Goal: Information Seeking & Learning: Learn about a topic

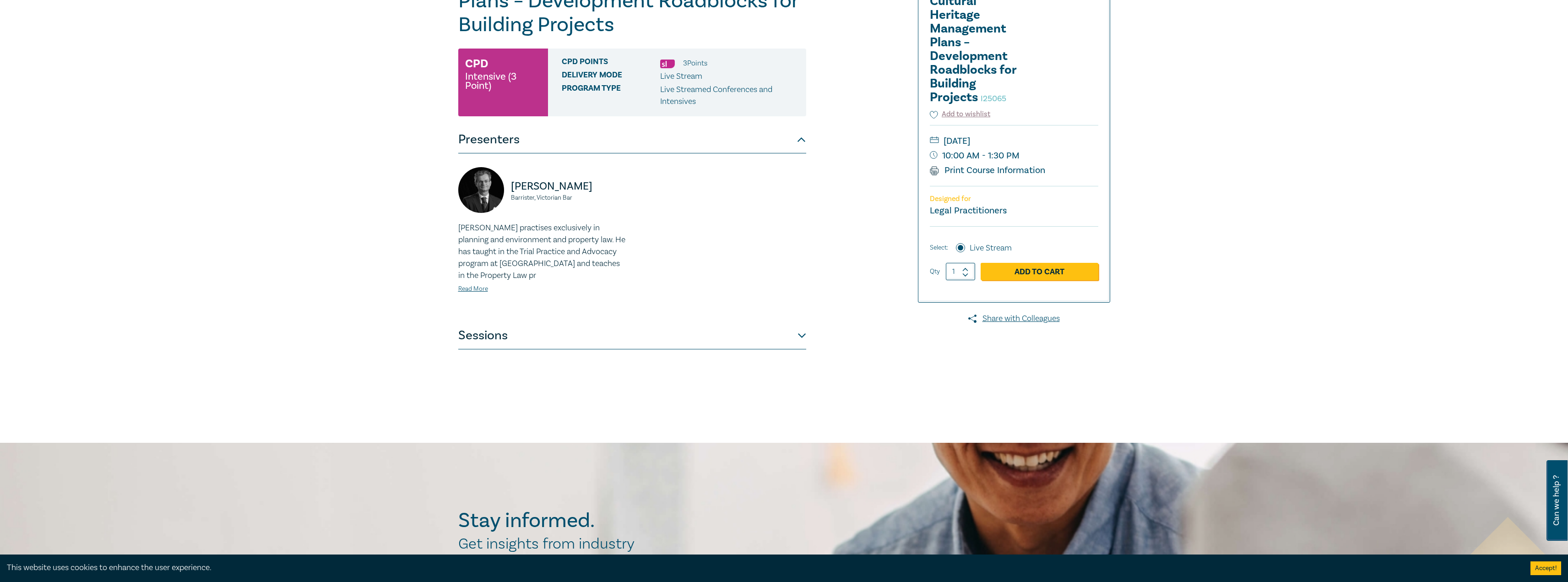
scroll to position [183, 0]
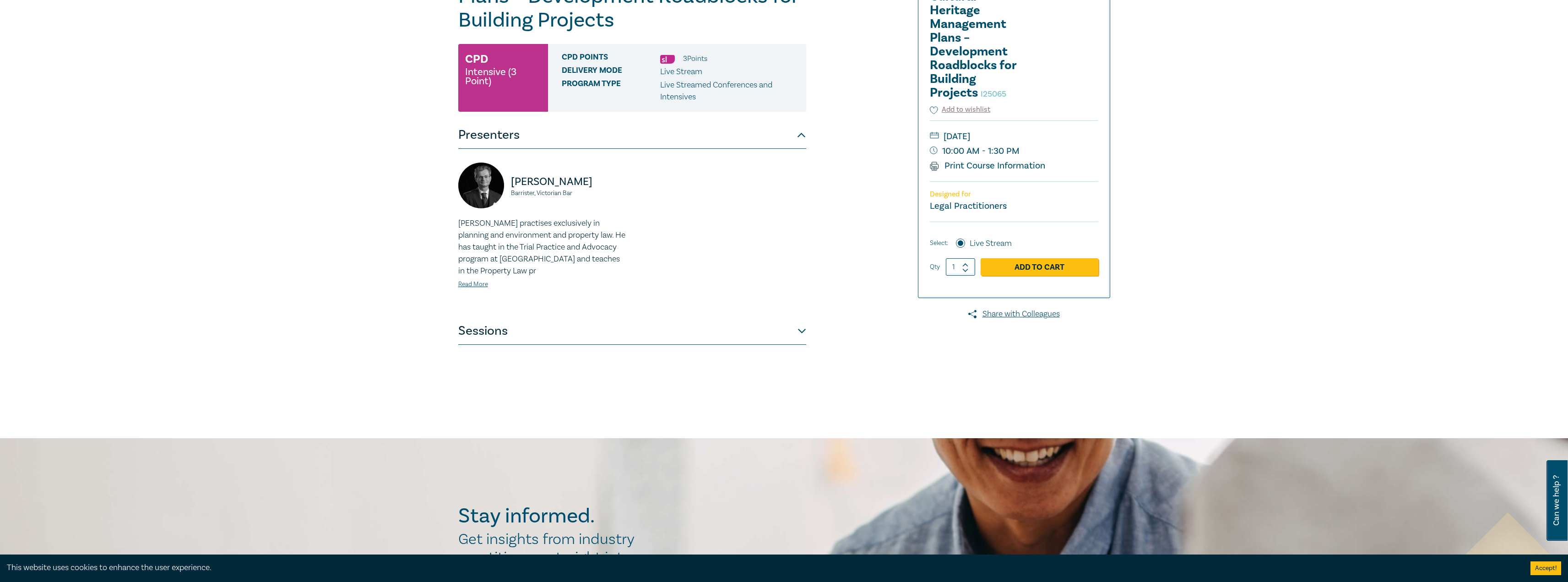
click at [624, 336] on button "Sessions" at bounding box center [632, 330] width 348 height 27
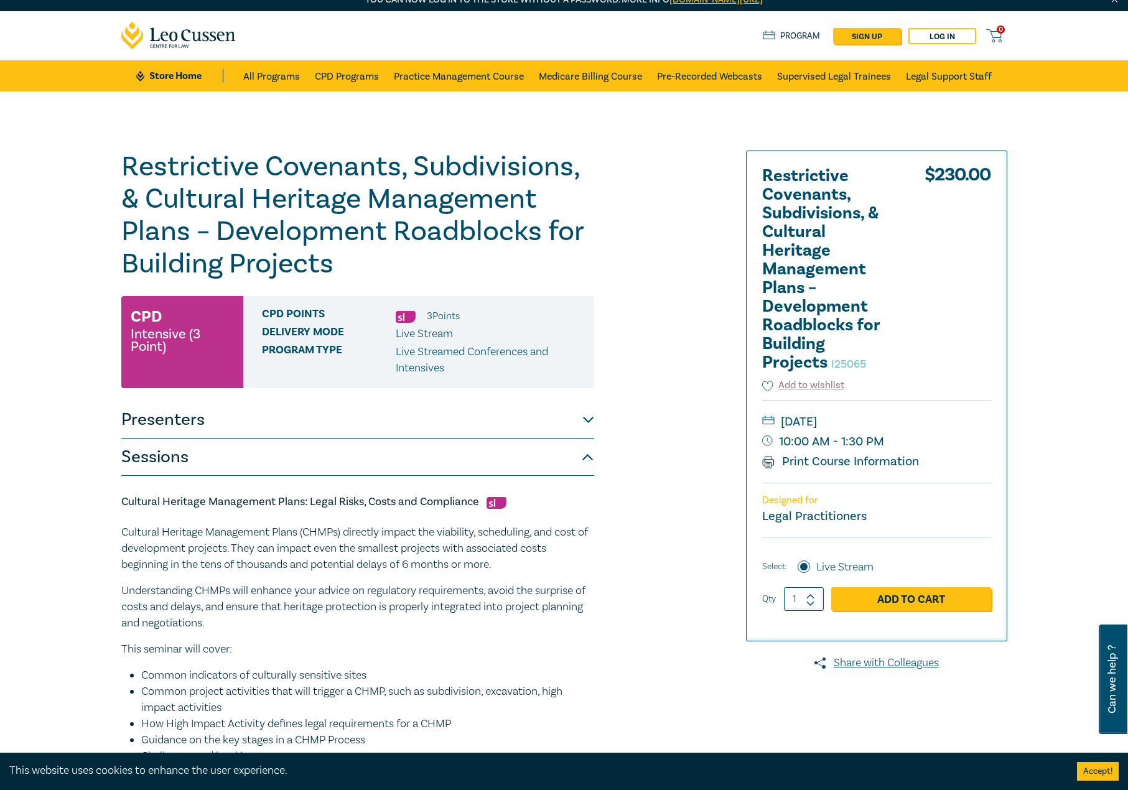
scroll to position [0, 0]
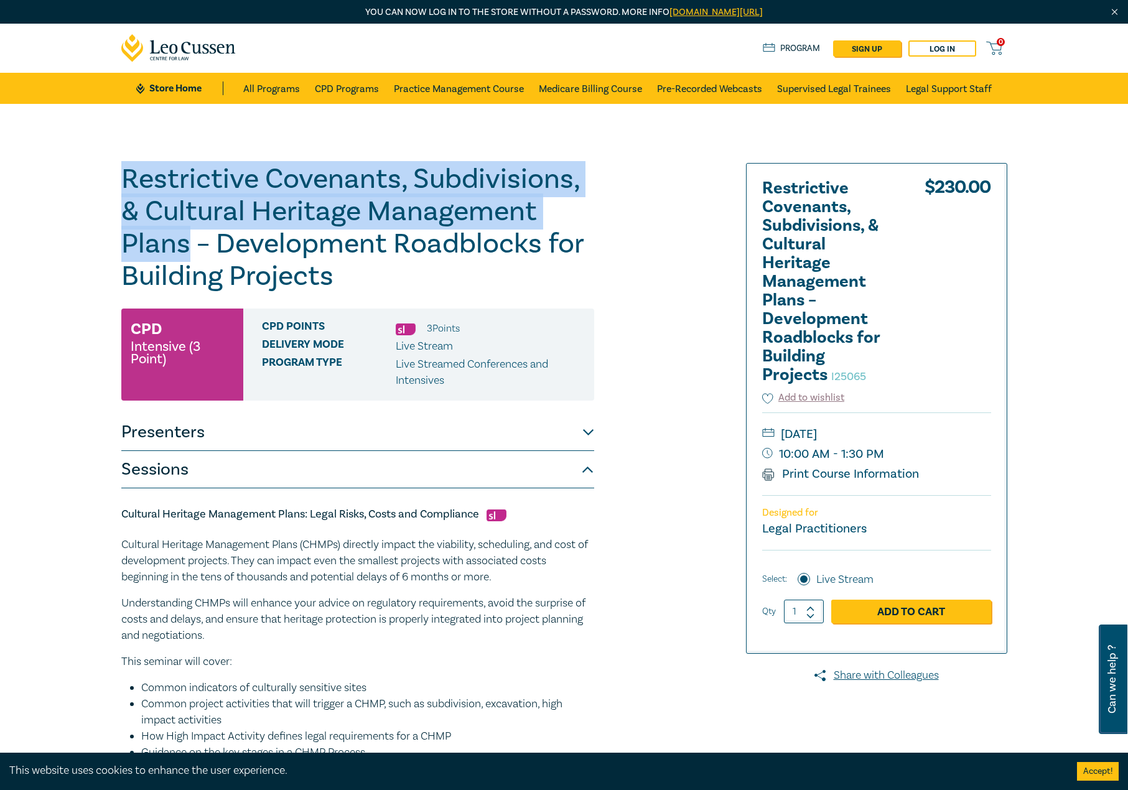
drag, startPoint x: 101, startPoint y: 215, endPoint x: 70, endPoint y: 168, distance: 56.6
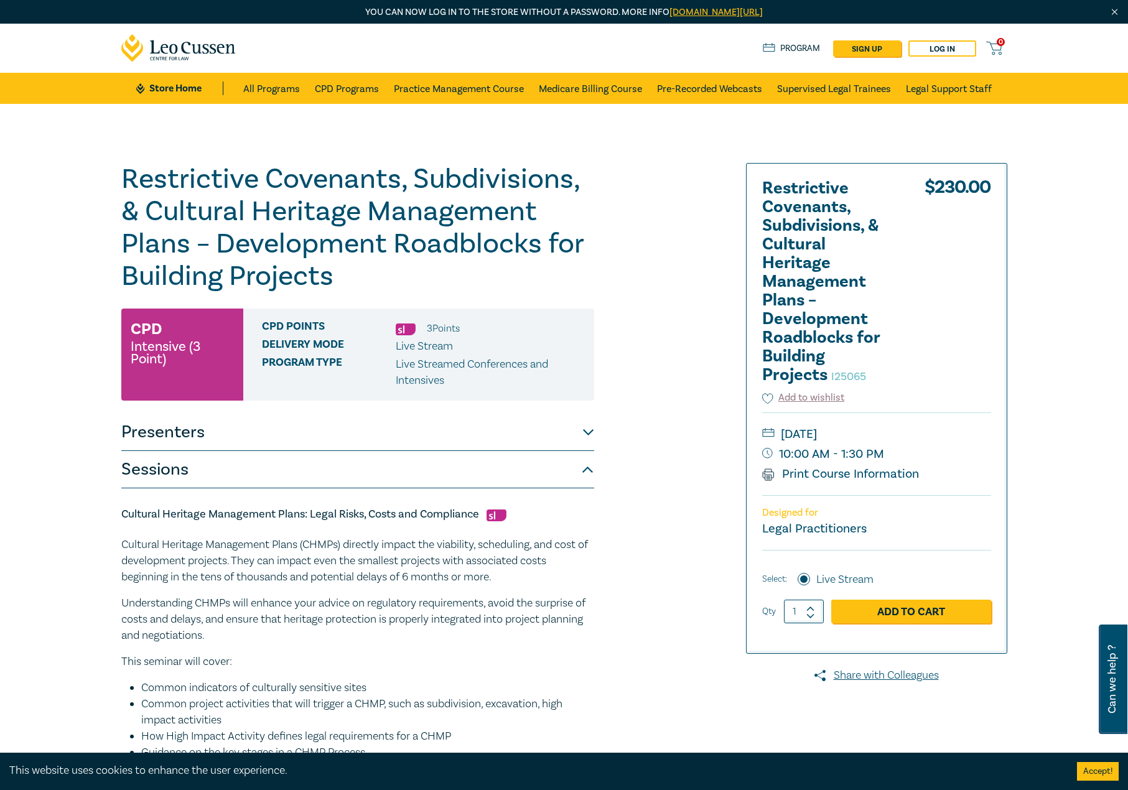
click at [222, 250] on h1 "Restrictive Covenants, Subdivisions, & Cultural Heritage Management Plans – Dev…" at bounding box center [357, 227] width 473 height 129
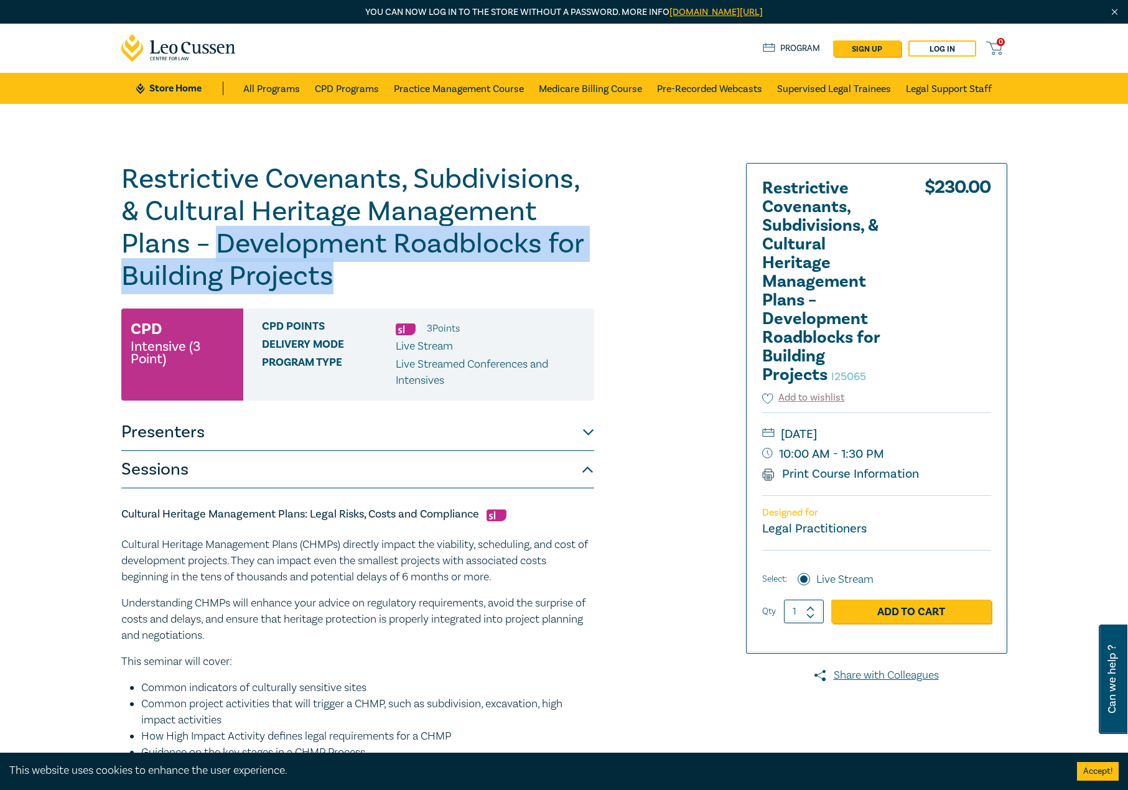
drag, startPoint x: 217, startPoint y: 246, endPoint x: 343, endPoint y: 280, distance: 130.1
click at [343, 280] on h1 "Restrictive Covenants, Subdivisions, & Cultural Heritage Management Plans – Dev…" at bounding box center [357, 227] width 473 height 129
copy h1 "Development Roadblocks for Building Projects"
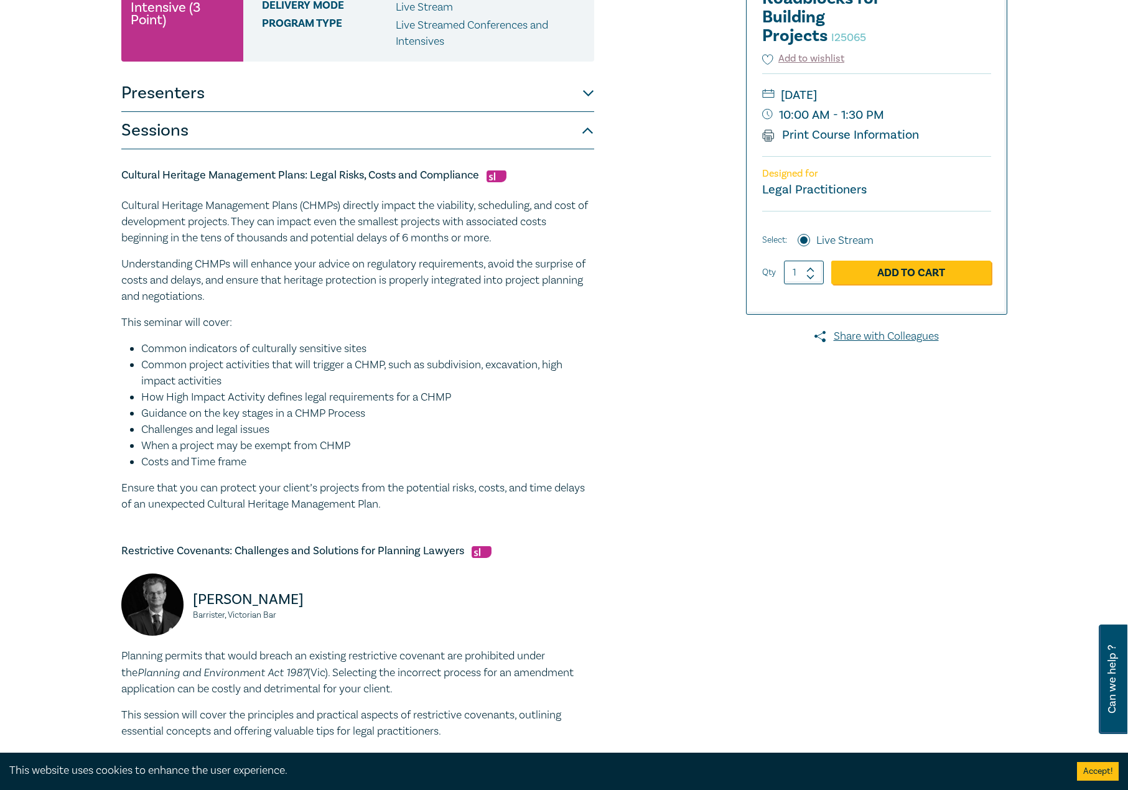
scroll to position [311, 0]
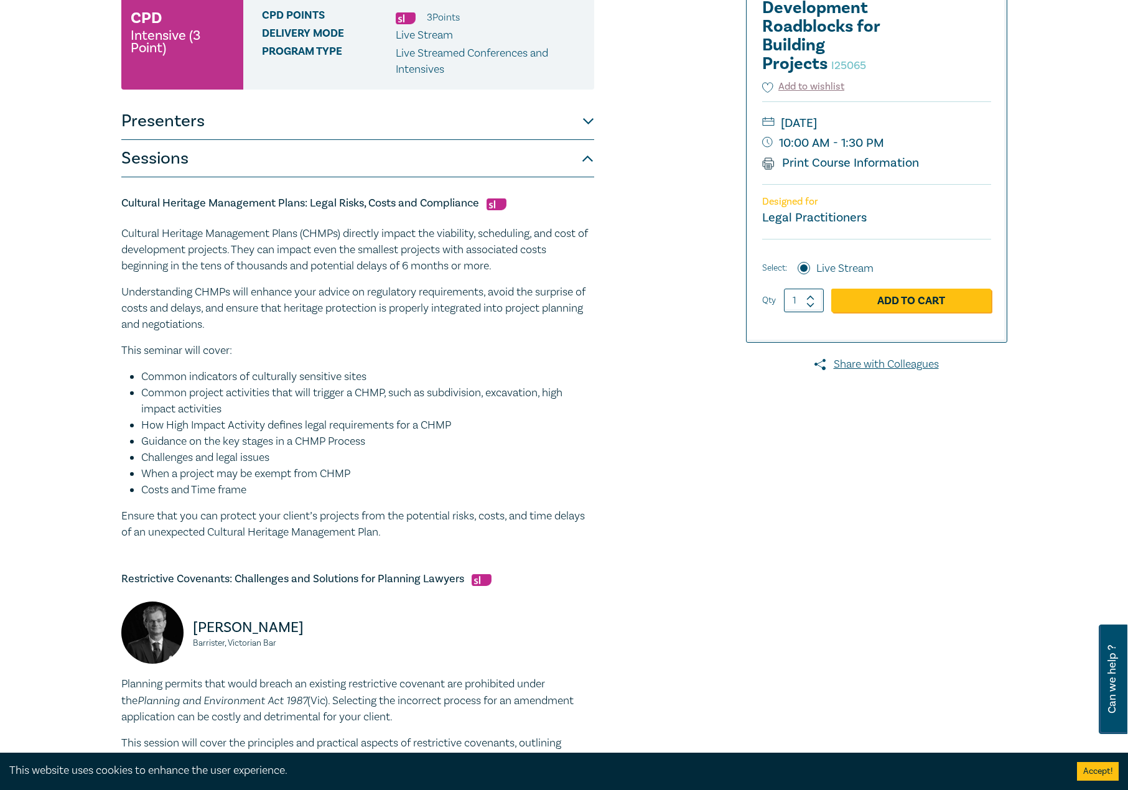
drag, startPoint x: 402, startPoint y: 537, endPoint x: 172, endPoint y: 240, distance: 375.7
click at [128, 233] on div "Cultural Heritage Management Plans (CHMPs) directly impact the viability, sched…" at bounding box center [357, 383] width 473 height 315
drag, startPoint x: 243, startPoint y: 253, endPoint x: 165, endPoint y: 241, distance: 78.8
click at [165, 241] on p "Cultural Heritage Management Plans (CHMPs) directly impact the viability, sched…" at bounding box center [357, 250] width 473 height 49
drag, startPoint x: 113, startPoint y: 231, endPoint x: 484, endPoint y: 537, distance: 480.5
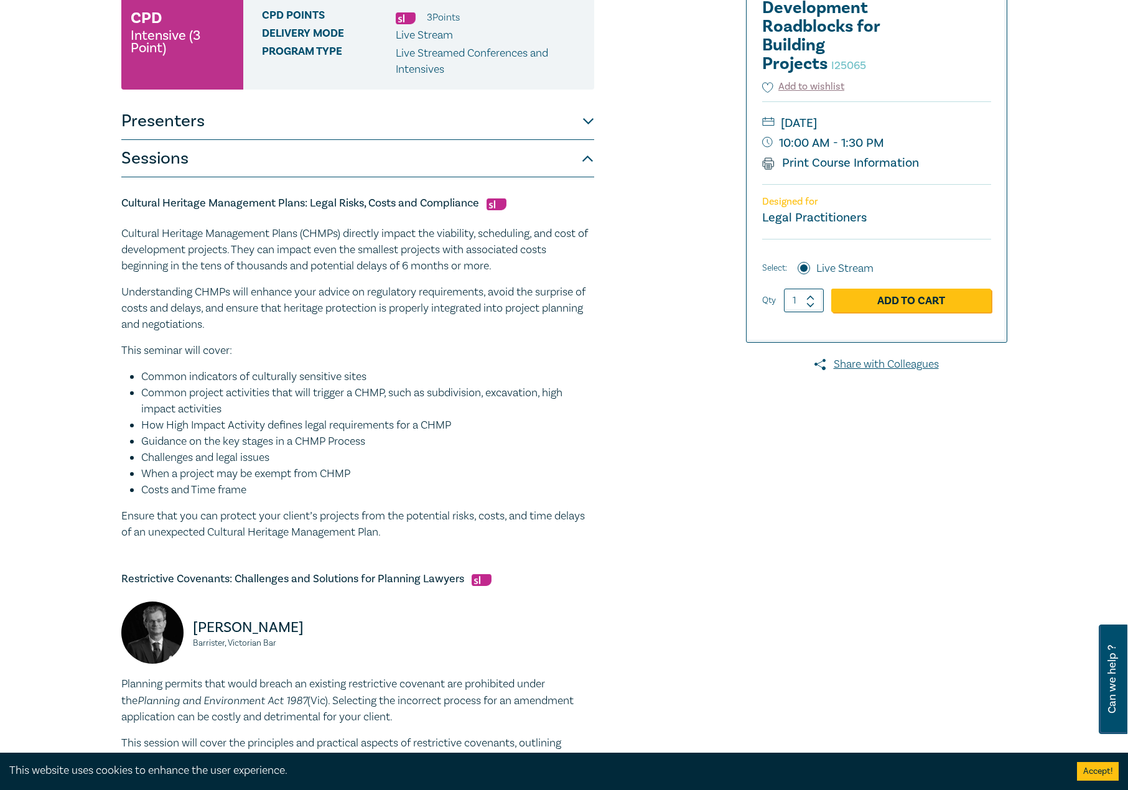
click at [484, 537] on div "Restrictive Covenants, Subdivisions, & Cultural Heritage Management Plans – Dev…" at bounding box center [414, 600] width 600 height 1497
copy div "Cultural Heritage Management Plans (CHMPs) directly impact the viability, sched…"
click at [497, 307] on p "Understanding CHMPs will enhance your advice on regulatory requirements, avoid …" at bounding box center [357, 308] width 473 height 49
drag, startPoint x: 479, startPoint y: 201, endPoint x: 135, endPoint y: 194, distance: 343.6
click at [105, 200] on div "Restrictive Covenants, Subdivisions, & Cultural Heritage Management Plans – Dev…" at bounding box center [564, 600] width 1128 height 1615
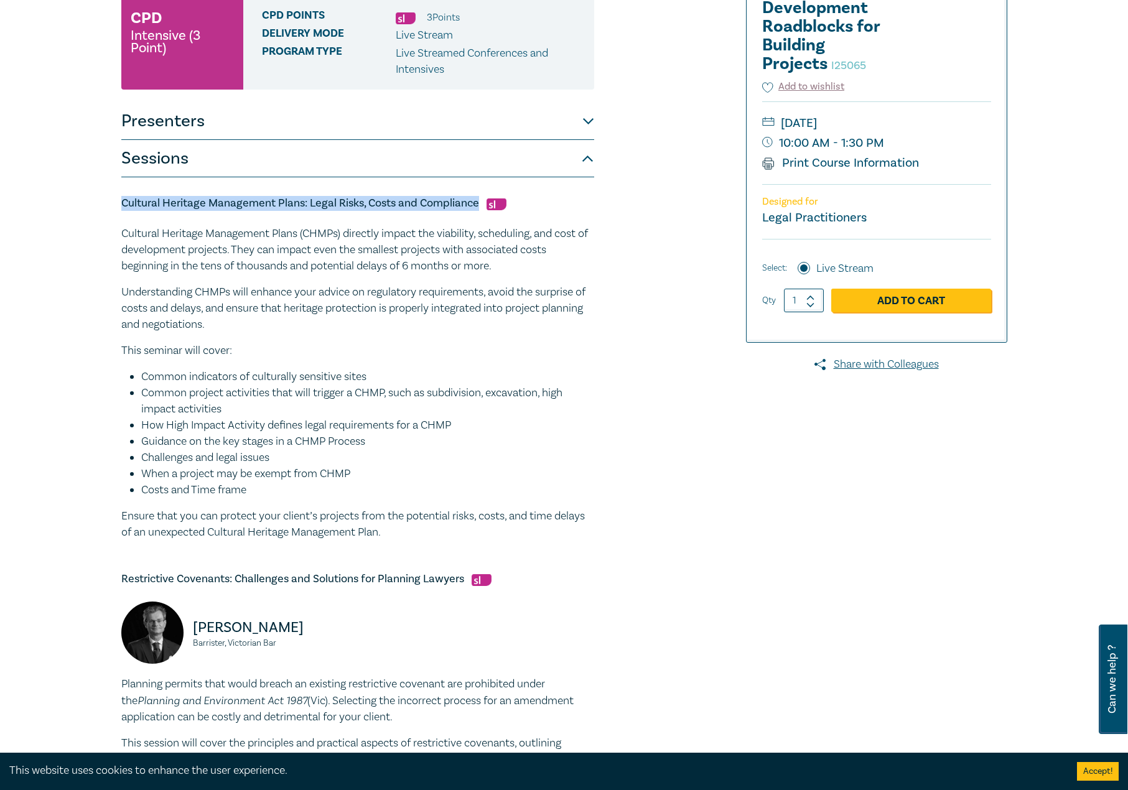
copy h5 "Cultural Heritage Management Plans: Legal Risks, Costs and Compliance"
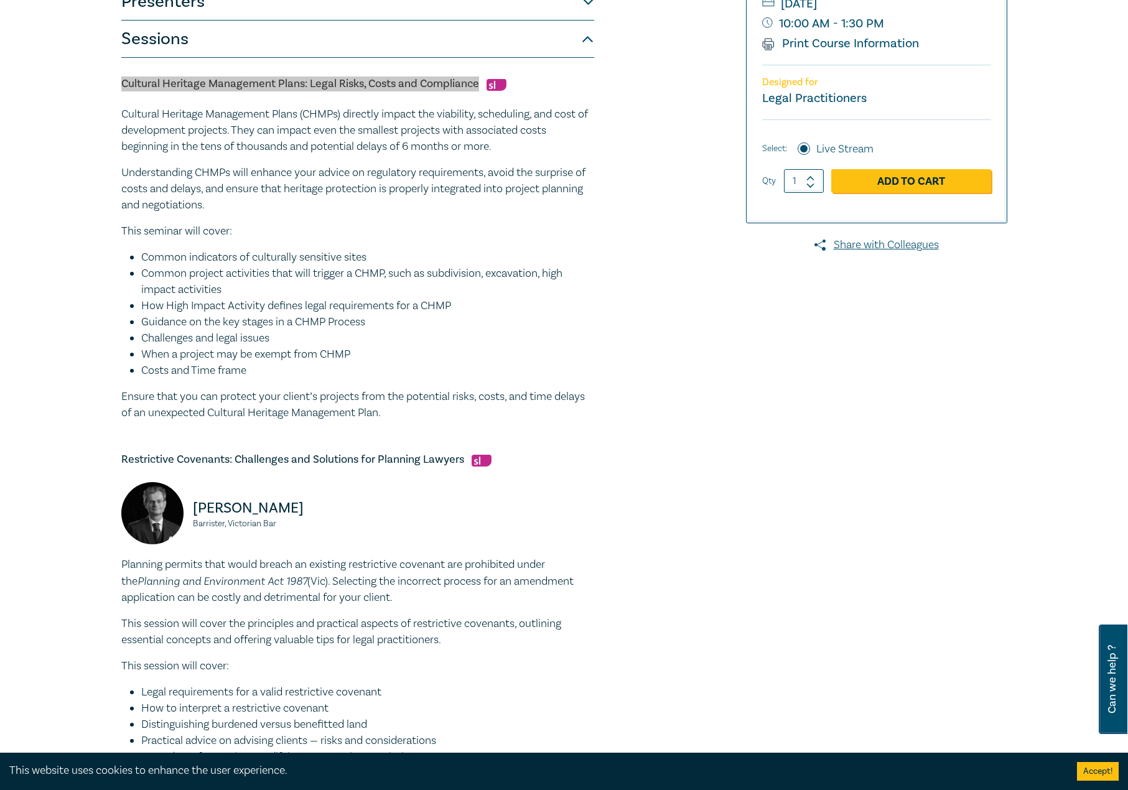
scroll to position [436, 0]
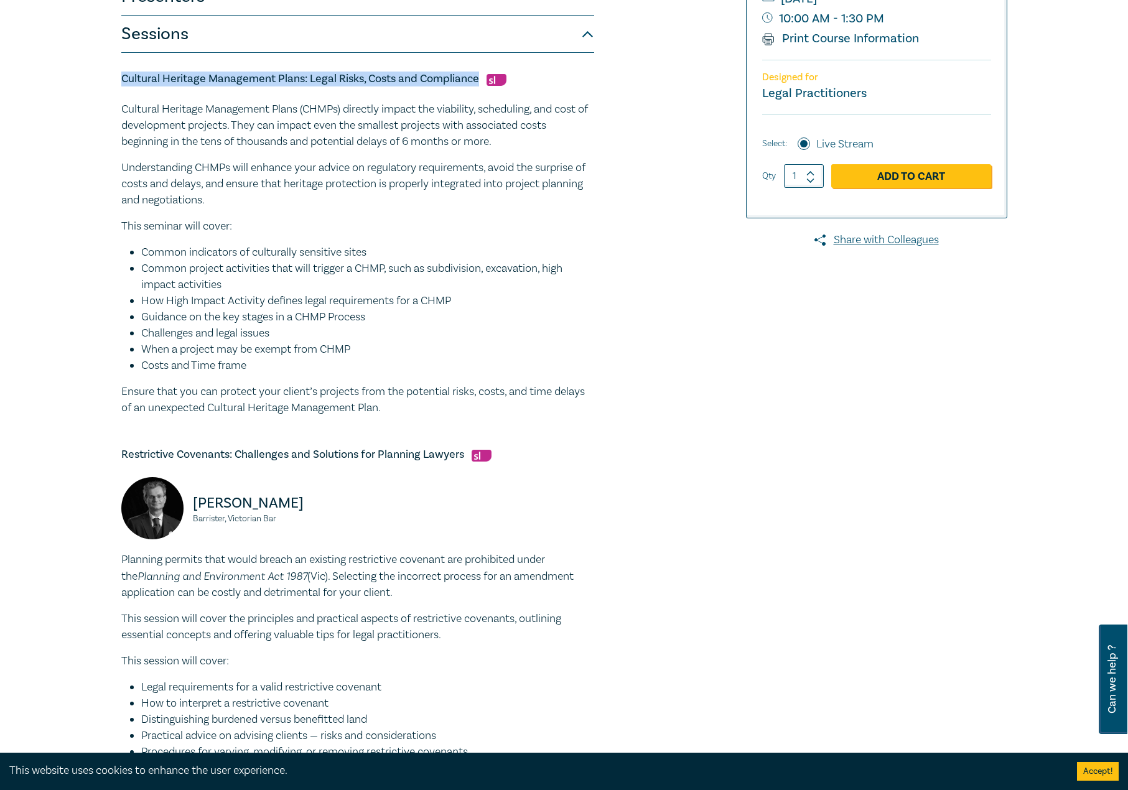
click at [432, 497] on div "Matthew Townsend Barrister, Victorian Bar" at bounding box center [358, 514] width 488 height 75
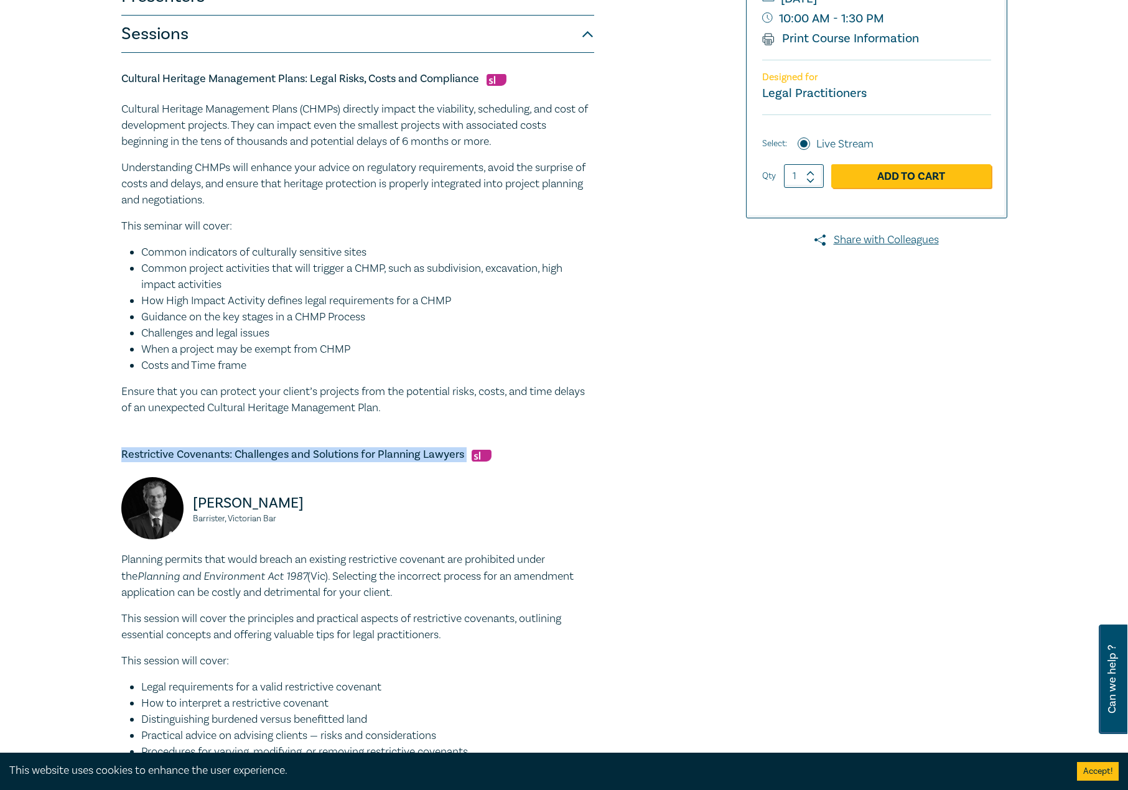
drag, startPoint x: 466, startPoint y: 457, endPoint x: 93, endPoint y: 452, distance: 372.8
click at [93, 452] on div "Restrictive Covenants, Subdivisions, & Cultural Heritage Management Plans – Dev…" at bounding box center [564, 475] width 1128 height 1615
copy h5 "Restrictive Covenants: Challenges and Solutions for Planning Lawyers"
click at [525, 423] on div "Cultural Heritage Management Plans: Legal Risks, Costs and Compliance Cultural …" at bounding box center [357, 638] width 473 height 1171
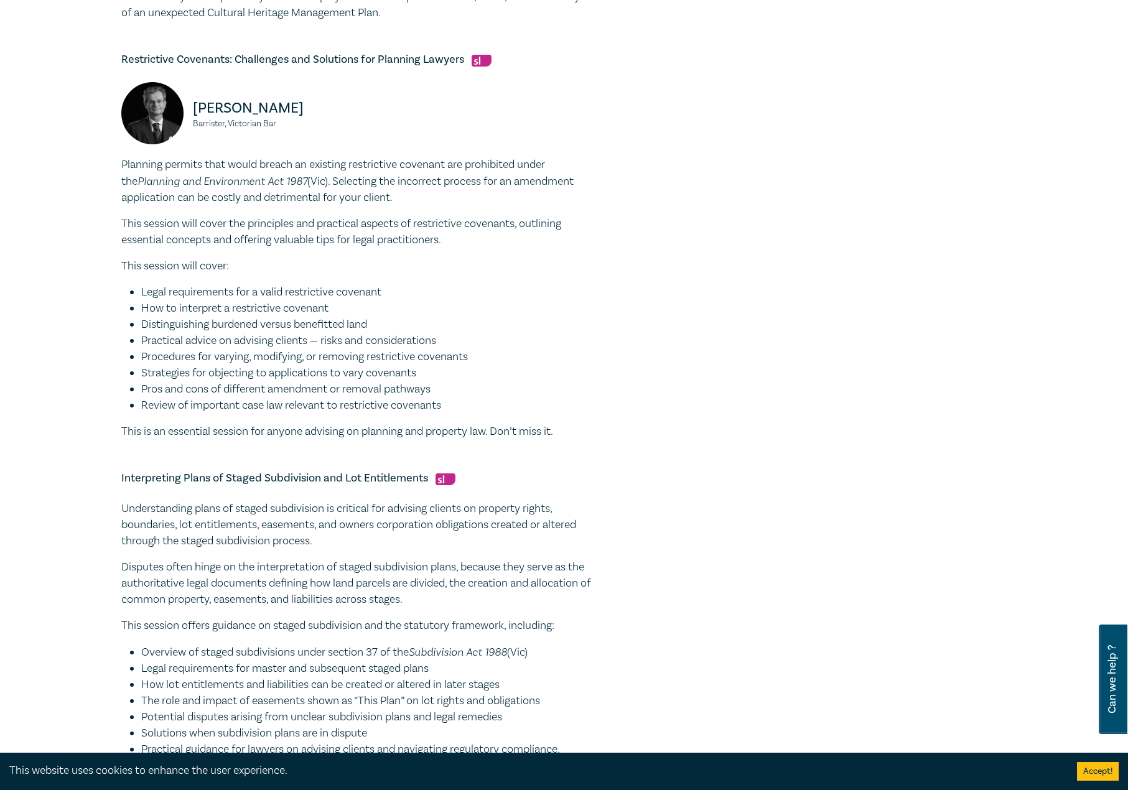
scroll to position [809, 0]
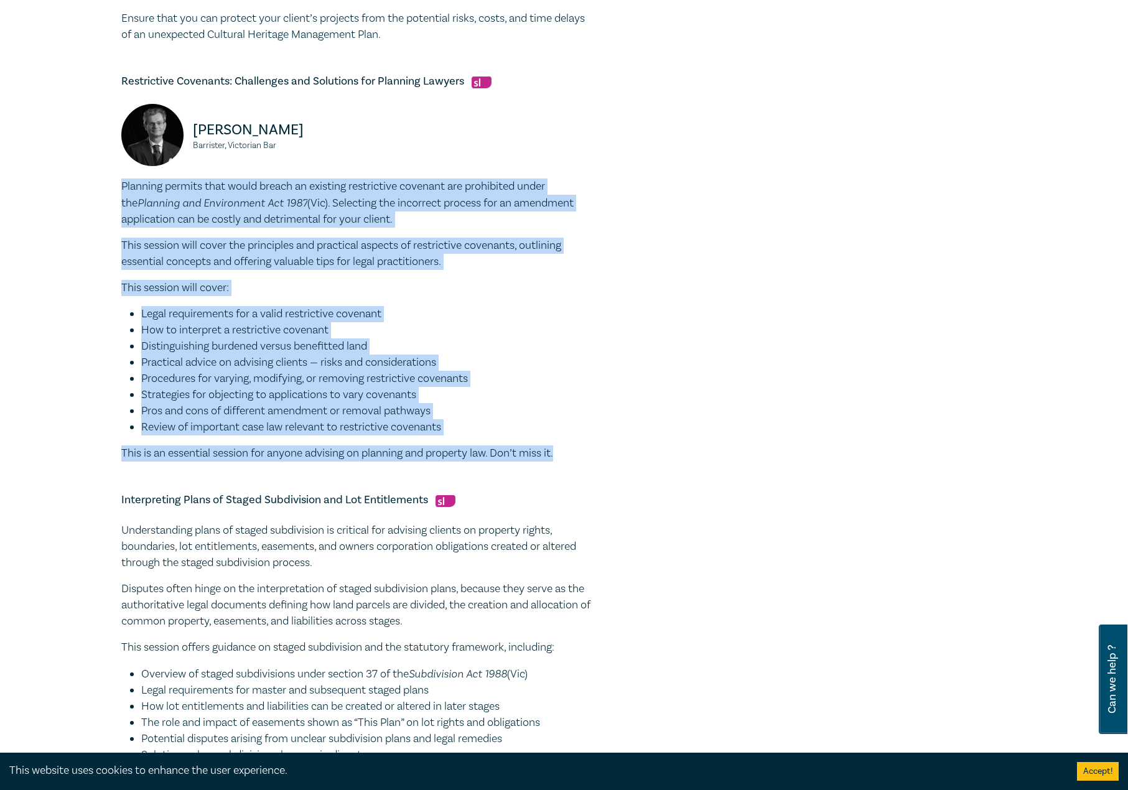
drag, startPoint x: 572, startPoint y: 457, endPoint x: 90, endPoint y: 182, distance: 556.0
click at [90, 182] on div "Restrictive Covenants, Subdivisions, & Cultural Heritage Management Plans – Dev…" at bounding box center [564, 102] width 1128 height 1615
copy div "Planning permits that would breach an existing restrictive covenant are prohibi…"
click at [487, 352] on li "Distinguishing burdened versus benefitted land" at bounding box center [367, 347] width 453 height 16
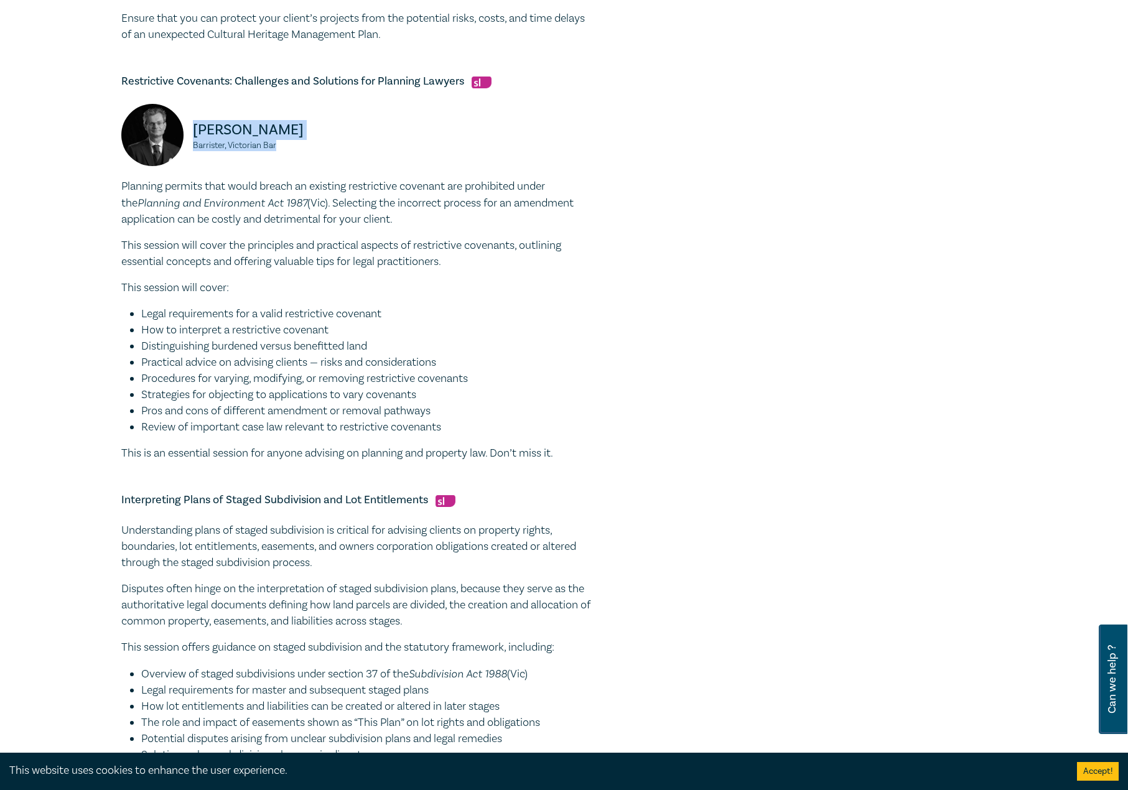
drag, startPoint x: 292, startPoint y: 150, endPoint x: 195, endPoint y: 120, distance: 101.6
click at [195, 120] on div "Matthew Townsend Barrister, Victorian Bar" at bounding box center [235, 141] width 229 height 75
copy div "Matthew Townsend Barrister, Victorian Bar"
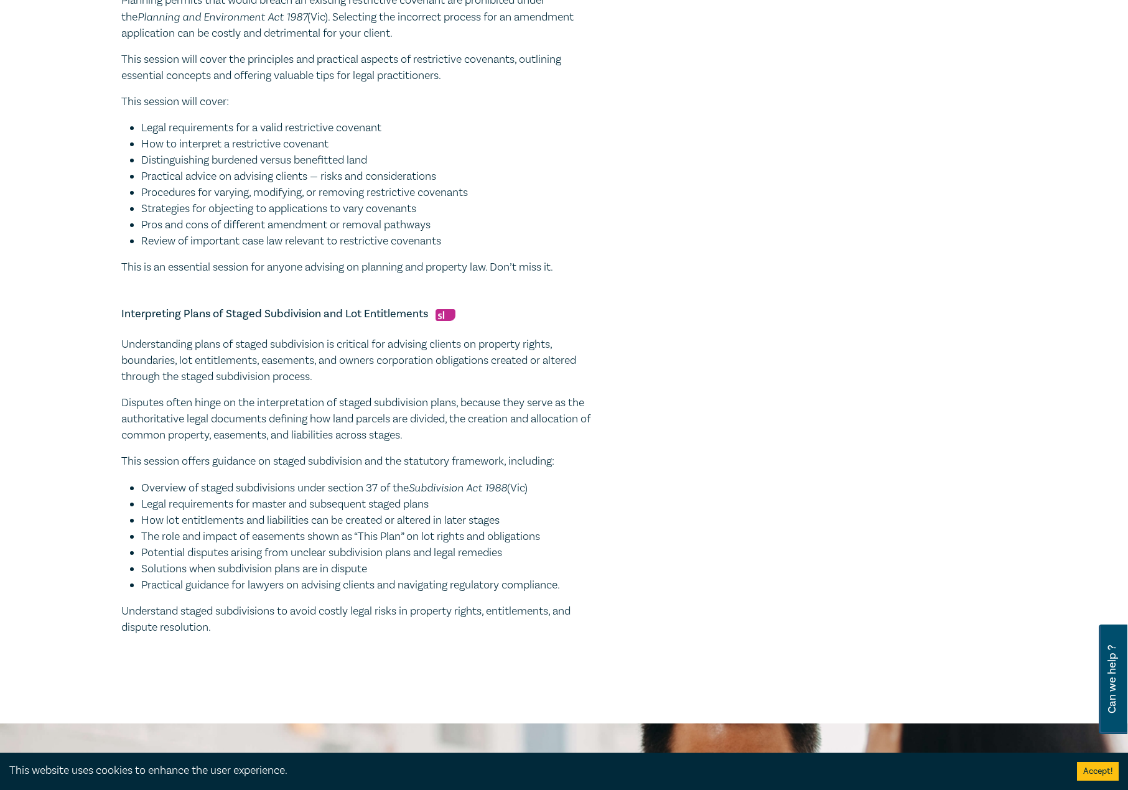
scroll to position [996, 0]
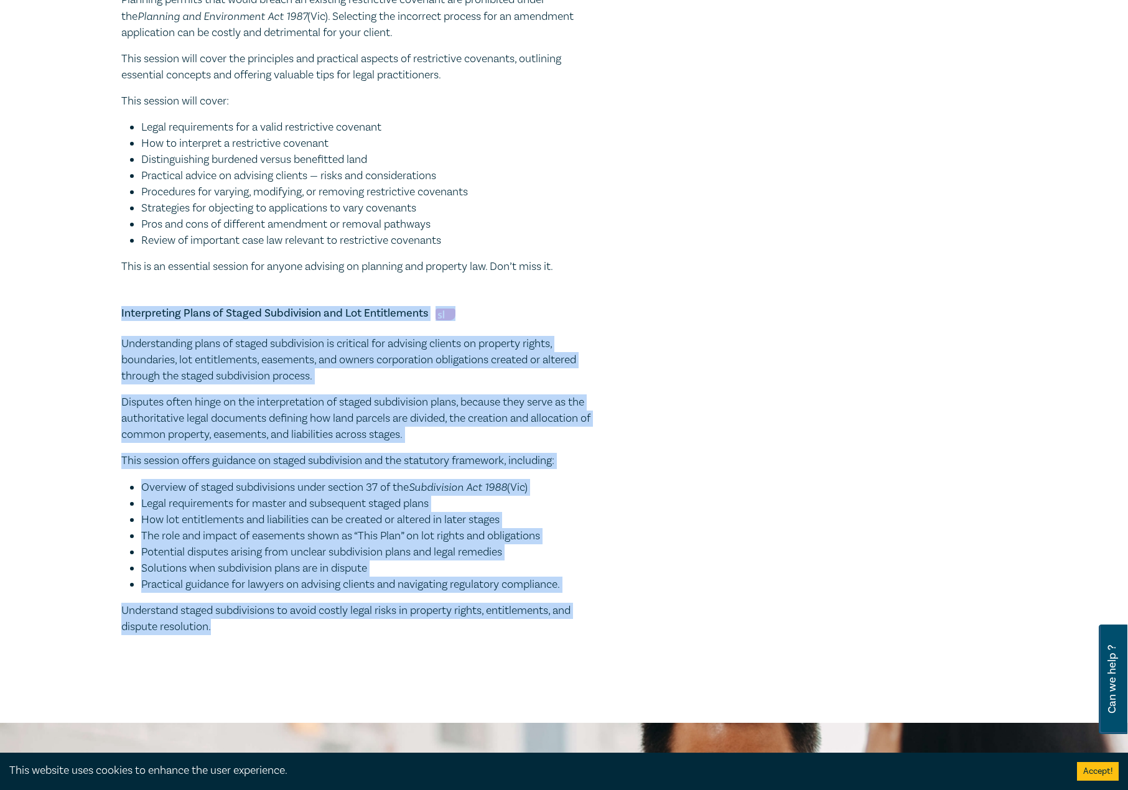
drag, startPoint x: 202, startPoint y: 628, endPoint x: 108, endPoint y: 302, distance: 339.2
copy div "Interpreting Plans of Staged Subdivision and Lot Entitlements Understanding pla…"
click at [381, 309] on h5 "Interpreting Plans of Staged Subdivision and Lot Entitlements" at bounding box center [357, 313] width 473 height 15
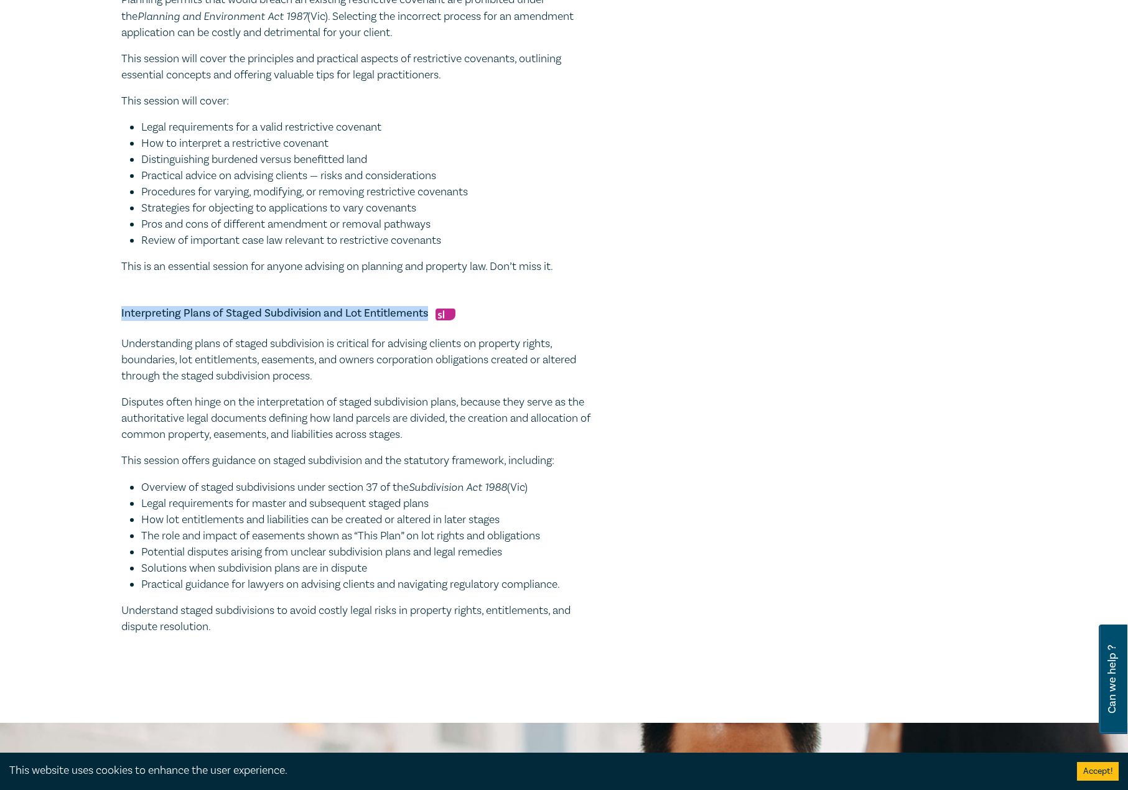
drag, startPoint x: 425, startPoint y: 312, endPoint x: 70, endPoint y: 307, distance: 354.7
copy h5 "Interpreting Plans of Staged Subdivision and Lot Entitlements"
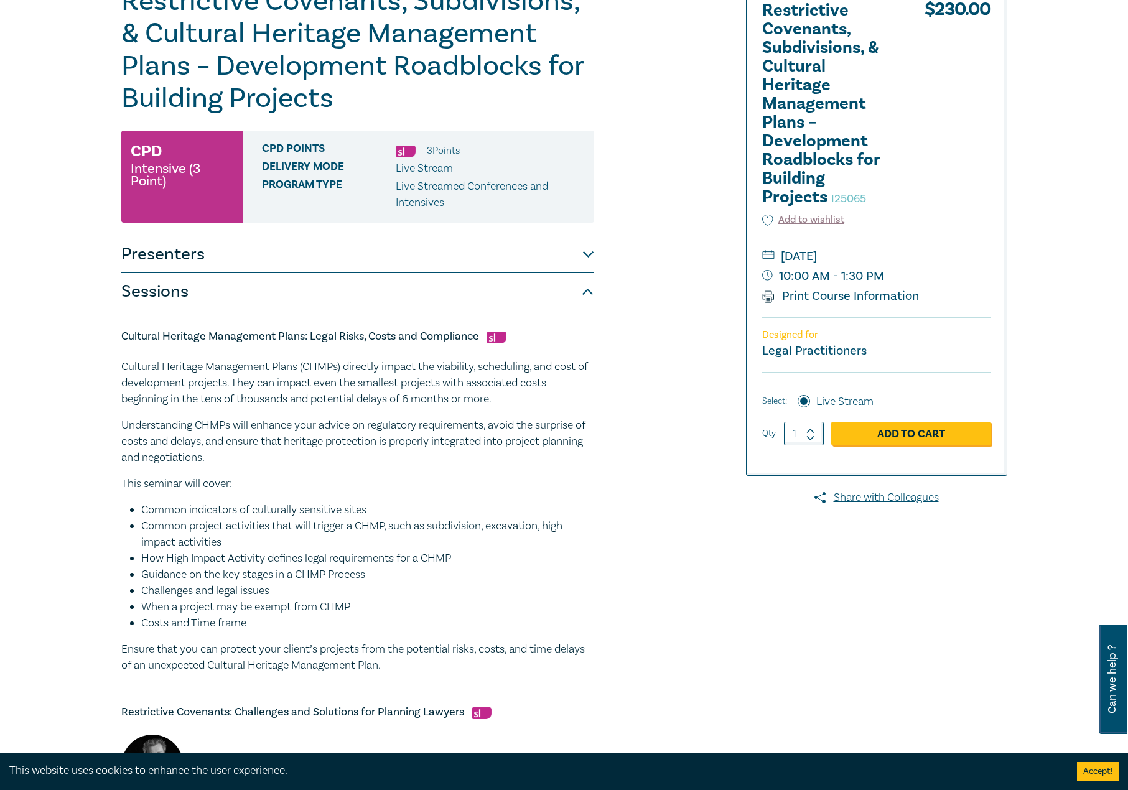
scroll to position [62, 0]
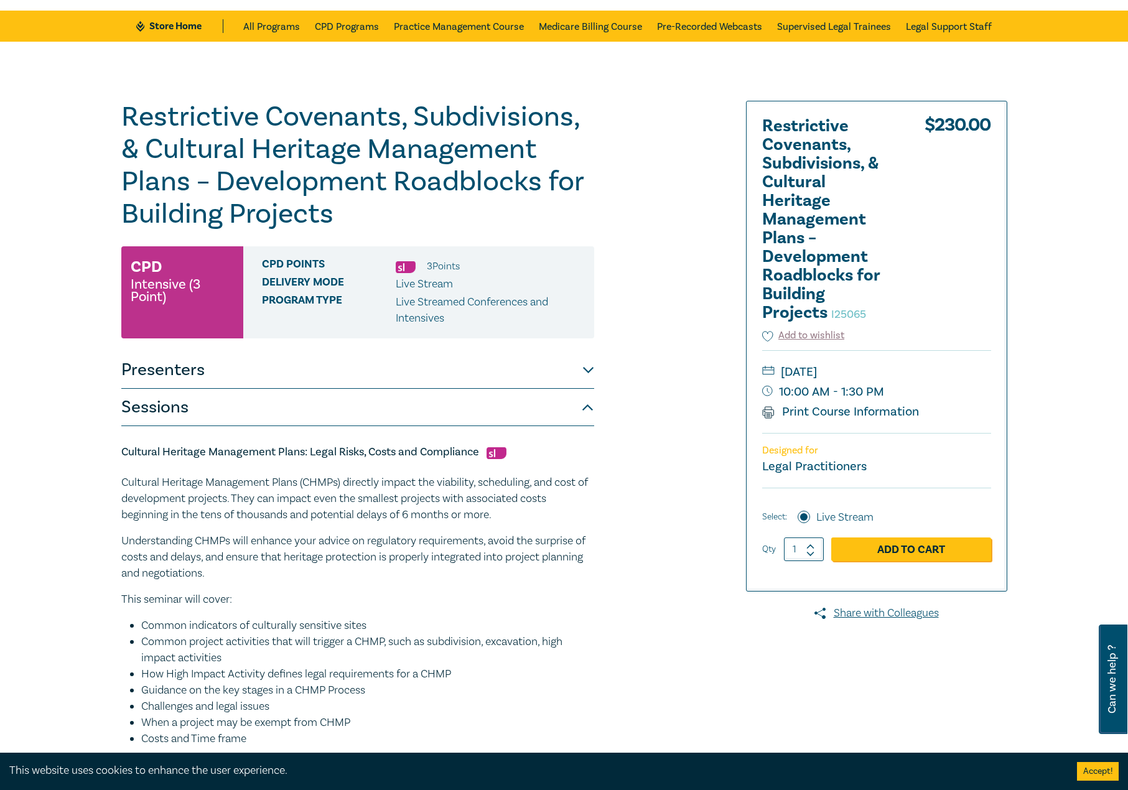
click at [274, 421] on button "Sessions" at bounding box center [357, 407] width 473 height 37
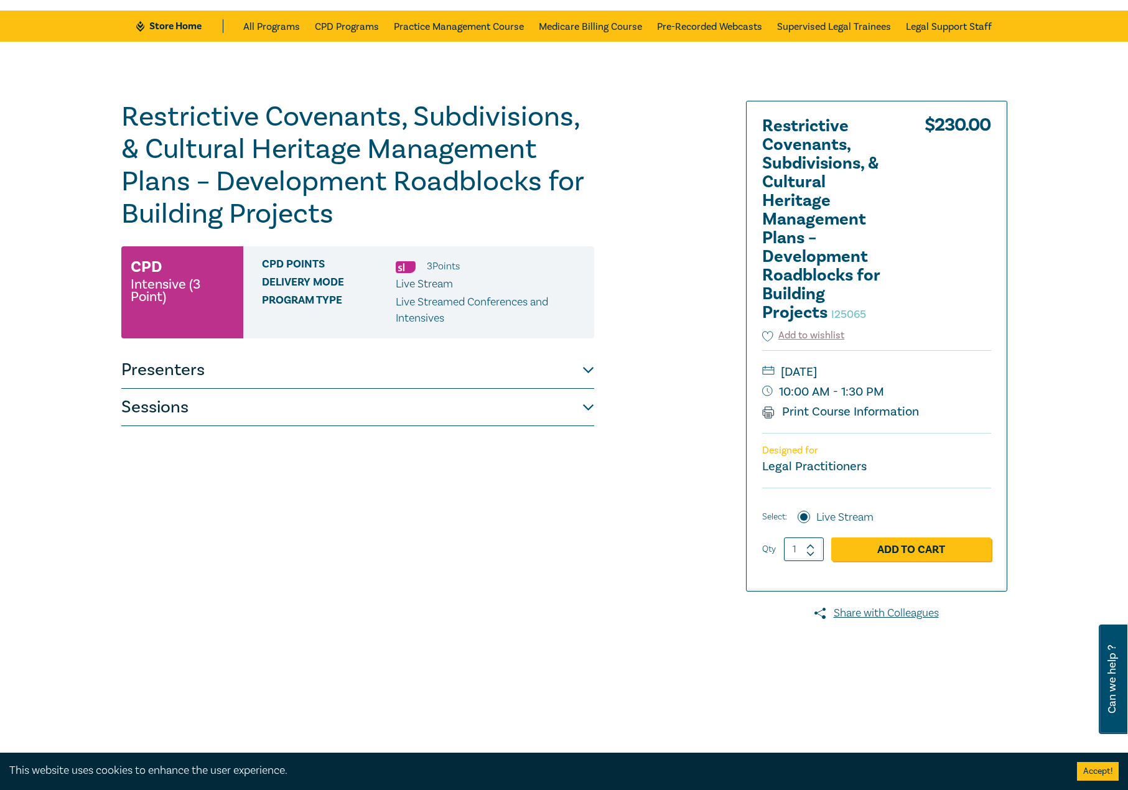
click at [276, 418] on button "Sessions" at bounding box center [357, 407] width 473 height 37
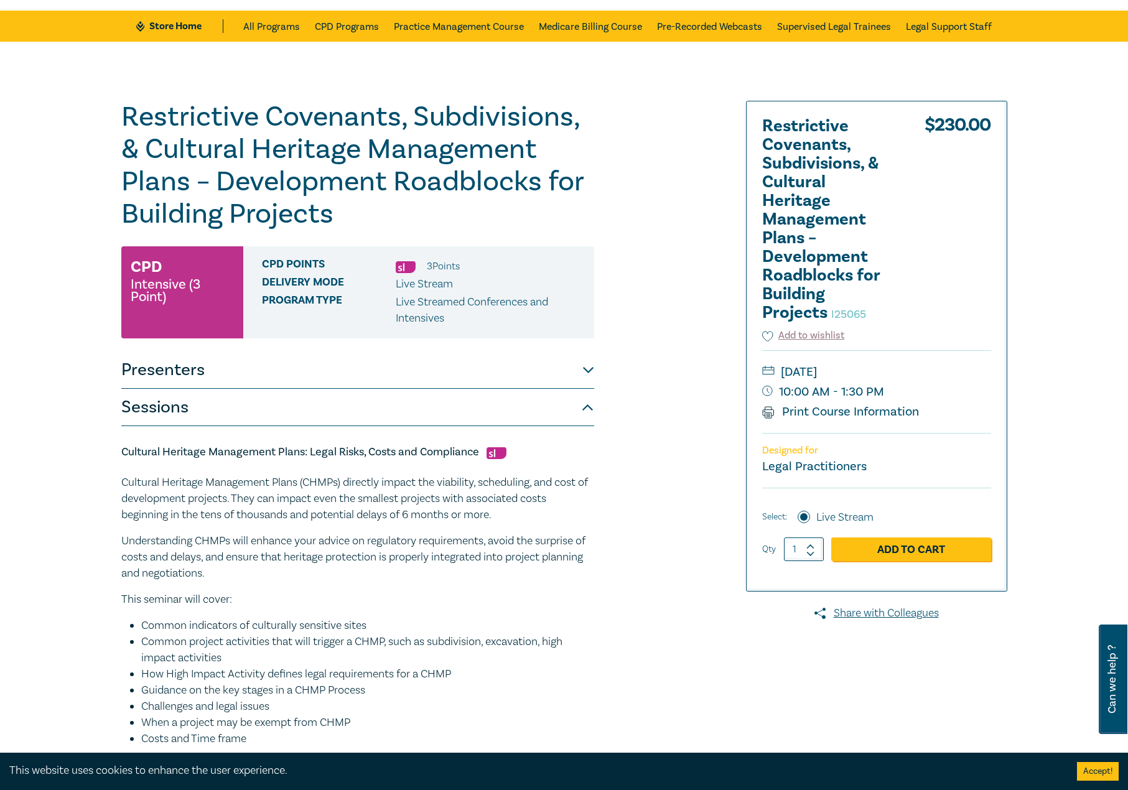
click at [324, 384] on button "Presenters" at bounding box center [357, 370] width 473 height 37
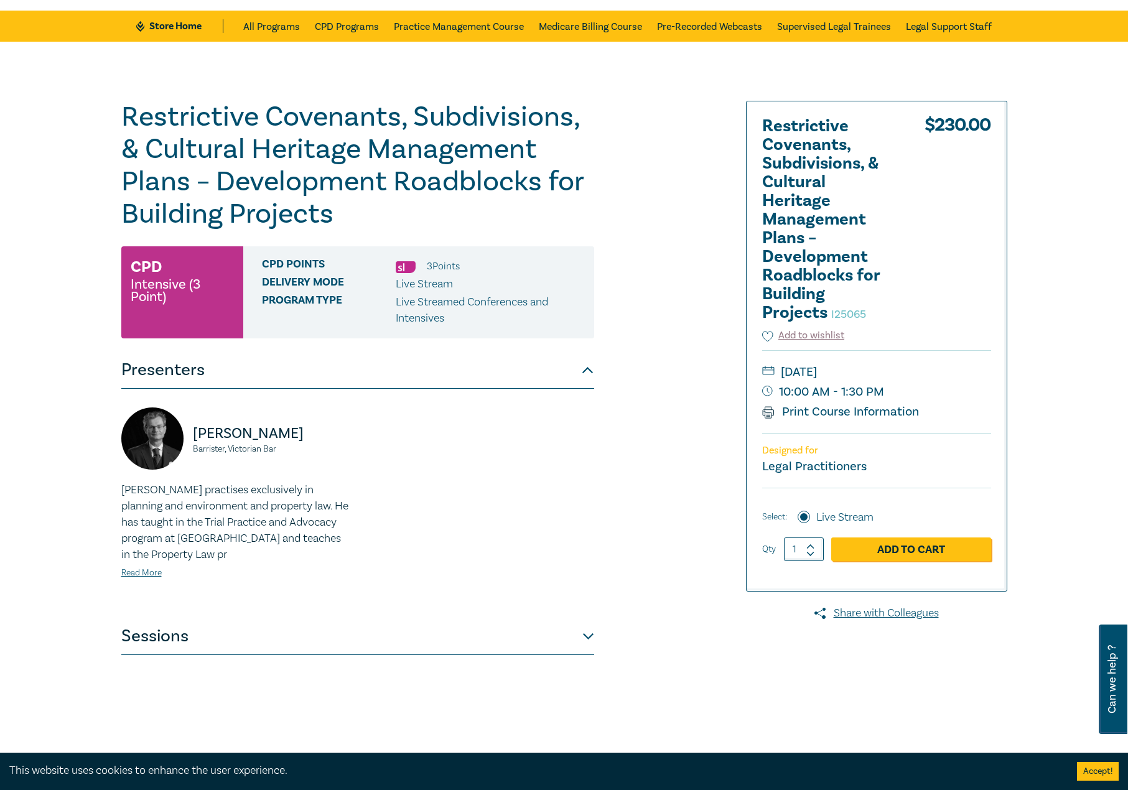
click at [335, 368] on button "Presenters" at bounding box center [357, 370] width 473 height 37
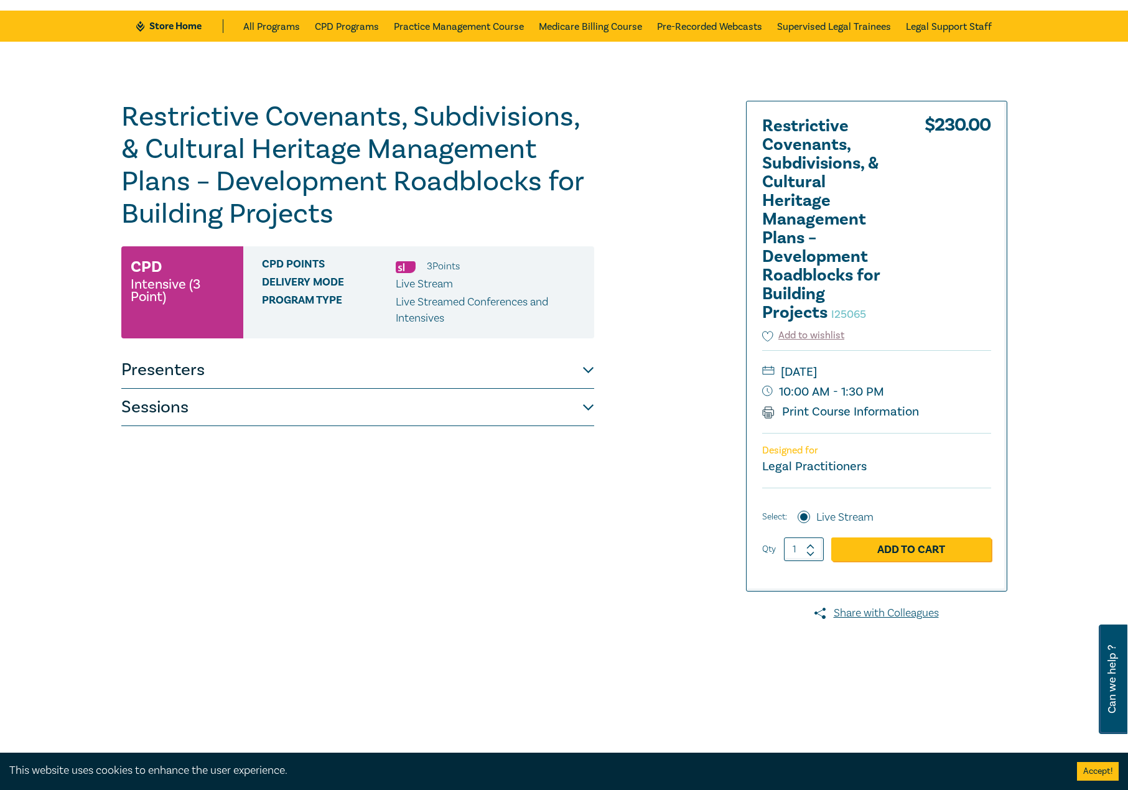
click at [219, 414] on button "Sessions" at bounding box center [357, 407] width 473 height 37
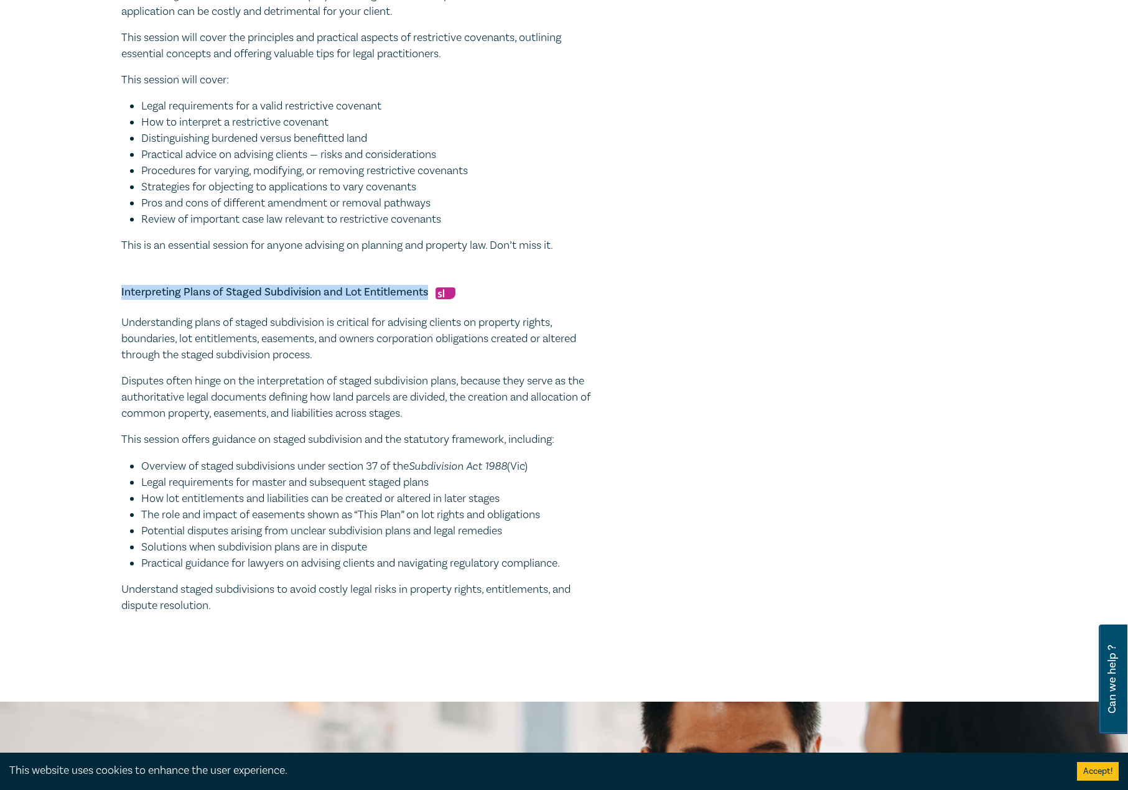
scroll to position [1120, 0]
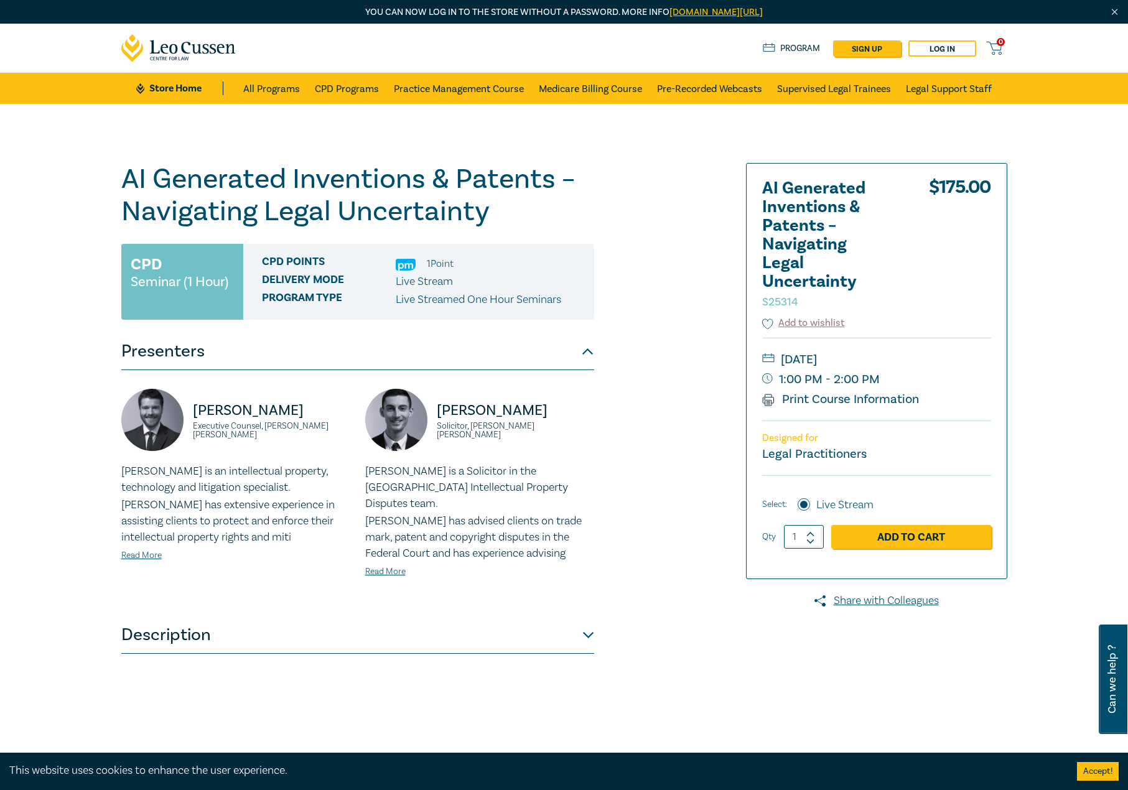
click at [493, 635] on button "Description" at bounding box center [357, 635] width 473 height 37
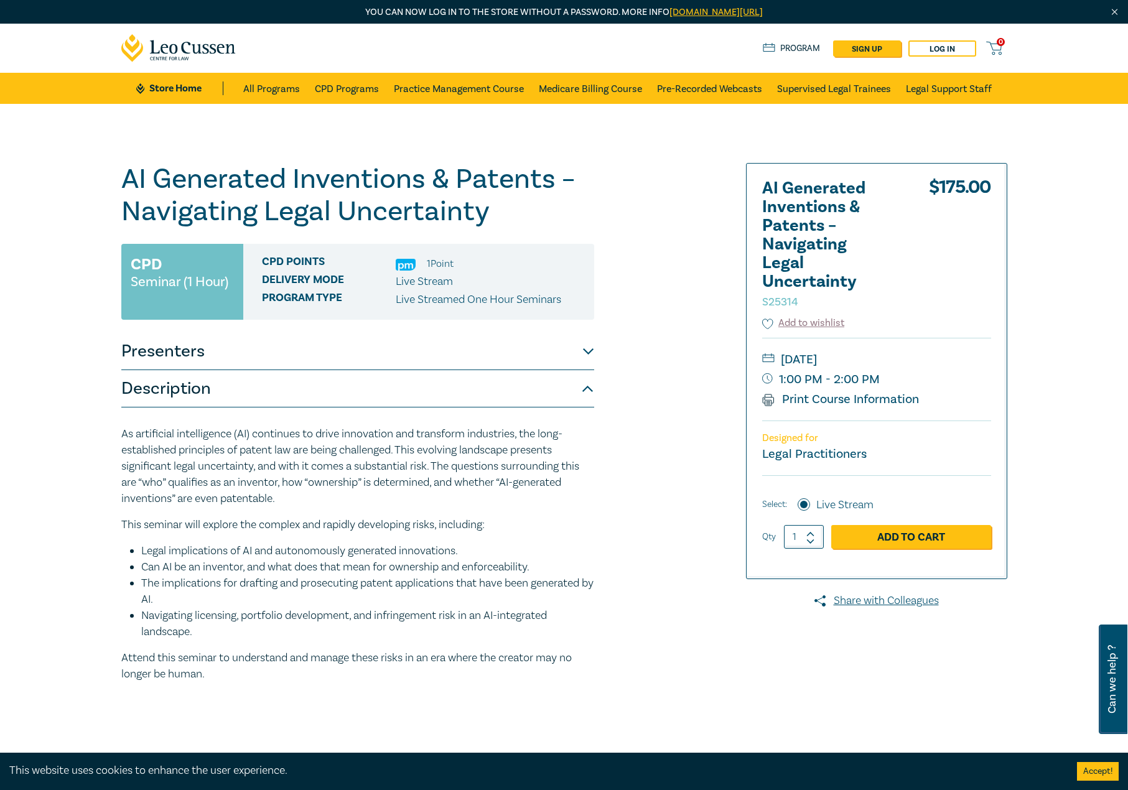
click at [517, 389] on button "Description" at bounding box center [357, 388] width 473 height 37
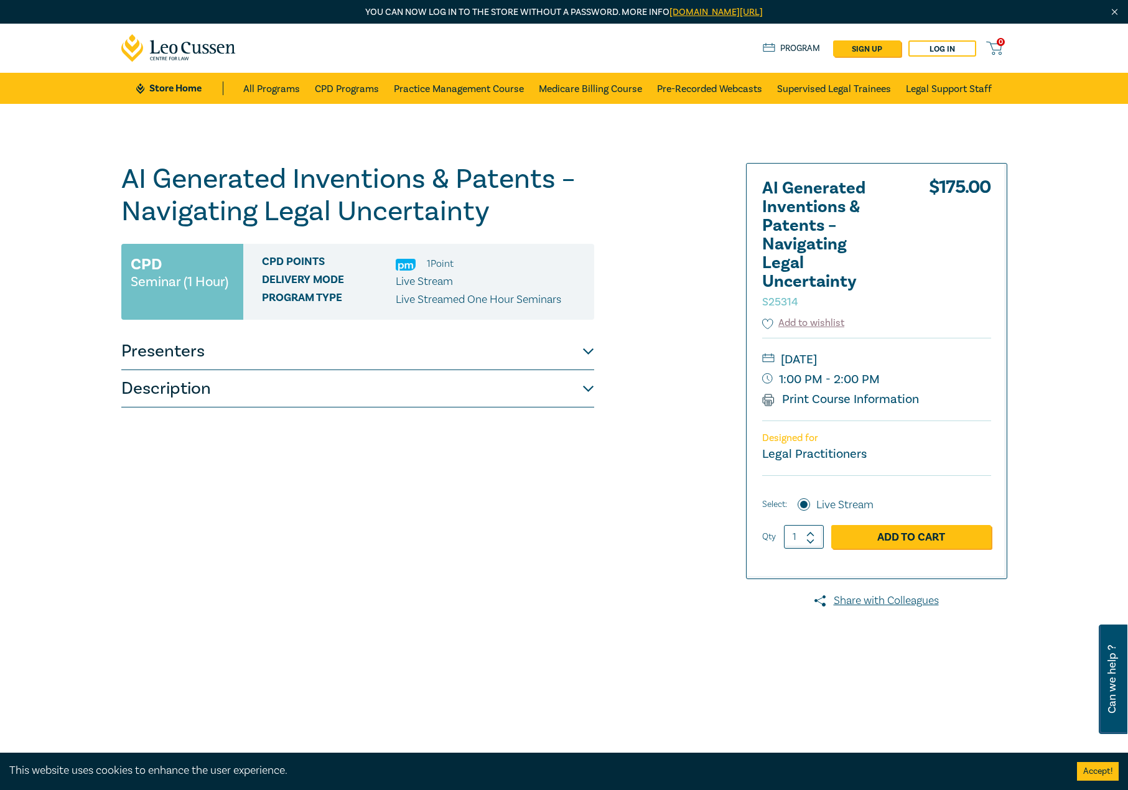
click at [533, 355] on button "Presenters" at bounding box center [357, 351] width 473 height 37
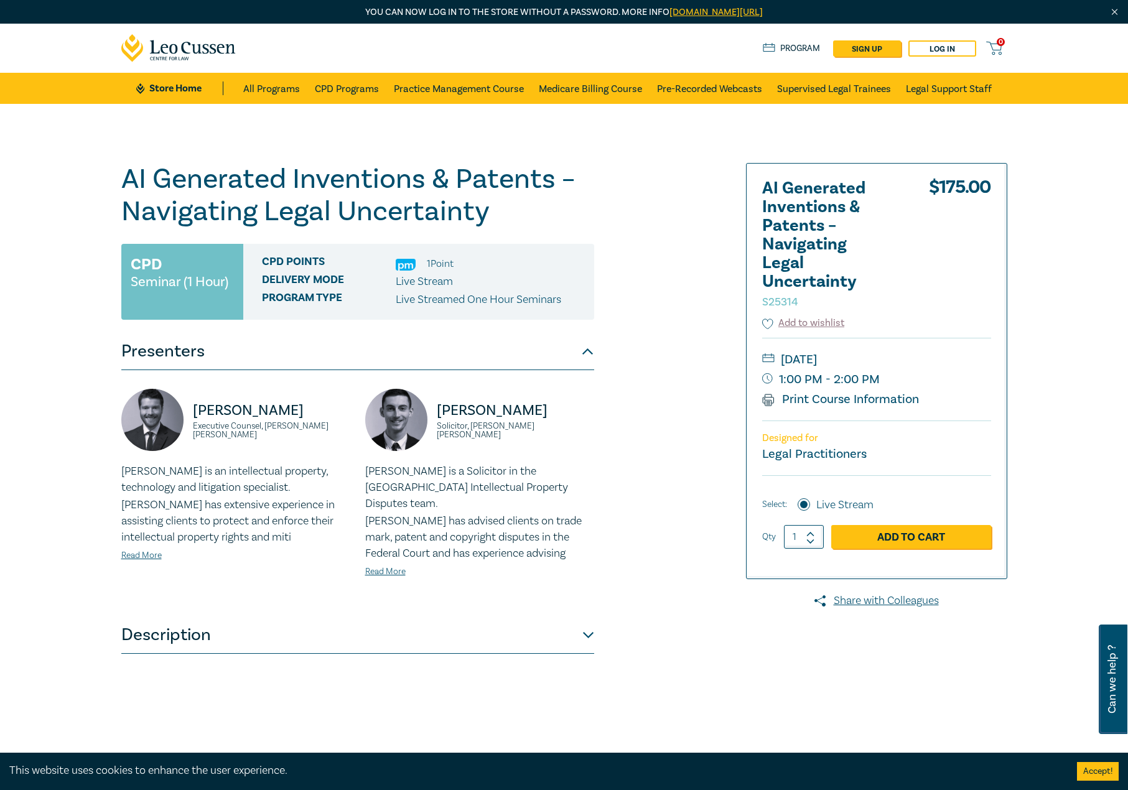
click at [459, 143] on div "AI Generated Inventions & Patents – Navigating Legal Uncertainty S25314 CPD Sem…" at bounding box center [564, 474] width 1128 height 741
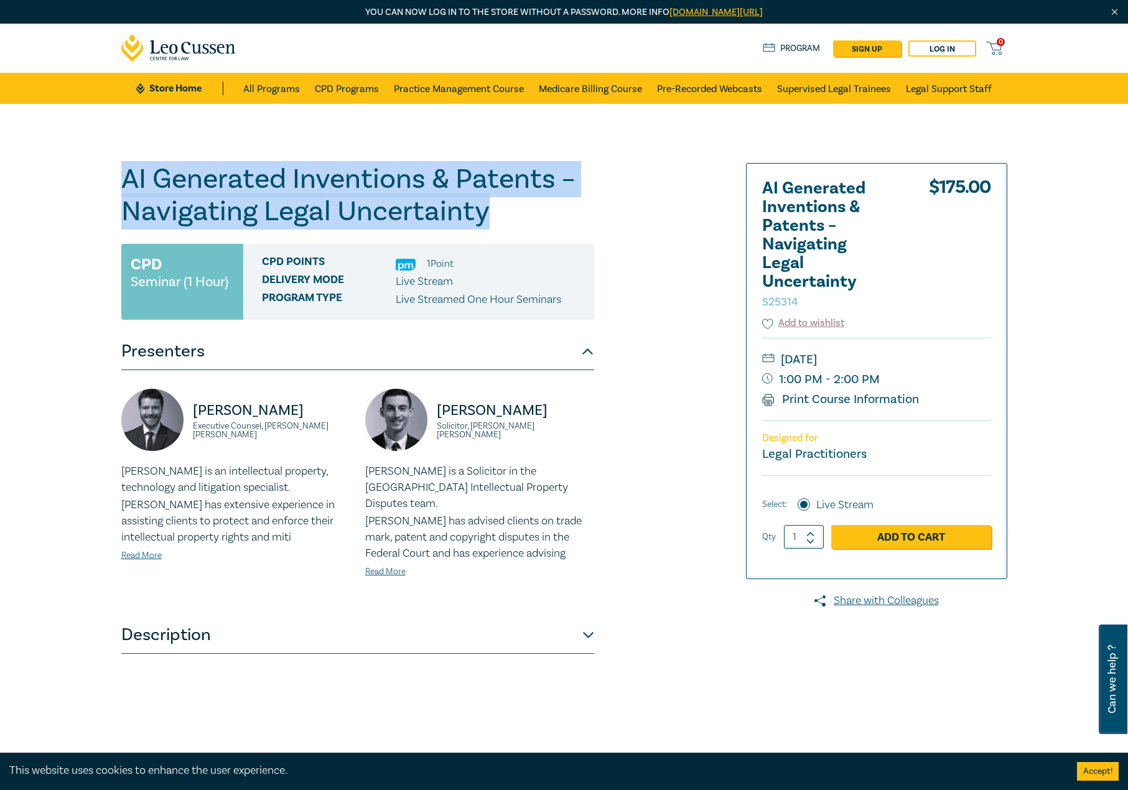
drag, startPoint x: 493, startPoint y: 219, endPoint x: 157, endPoint y: 195, distance: 336.9
click at [113, 189] on div "AI Generated Inventions & Patents – Navigating Legal Uncertainty S25314 CPD Sem…" at bounding box center [564, 474] width 1128 height 741
copy h1 "AI Generated Inventions & Patents – Navigating Legal Uncertainty"
drag, startPoint x: 284, startPoint y: 435, endPoint x: 187, endPoint y: 409, distance: 101.0
click at [187, 409] on div "Aaron Hayward Executive Counsel, Herbert Smith Freehills Kramer" at bounding box center [235, 426] width 229 height 75
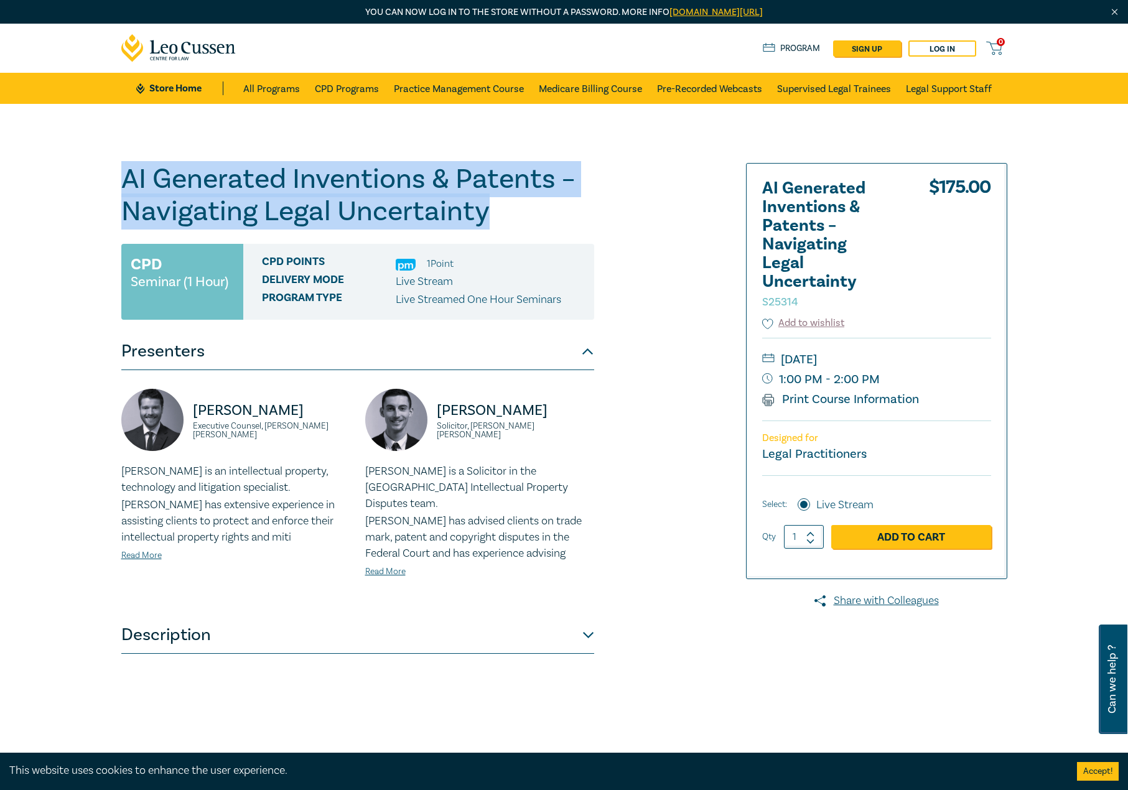
copy div "Aaron Hayward Executive Counsel, Herbert Smith Freehills Kramer"
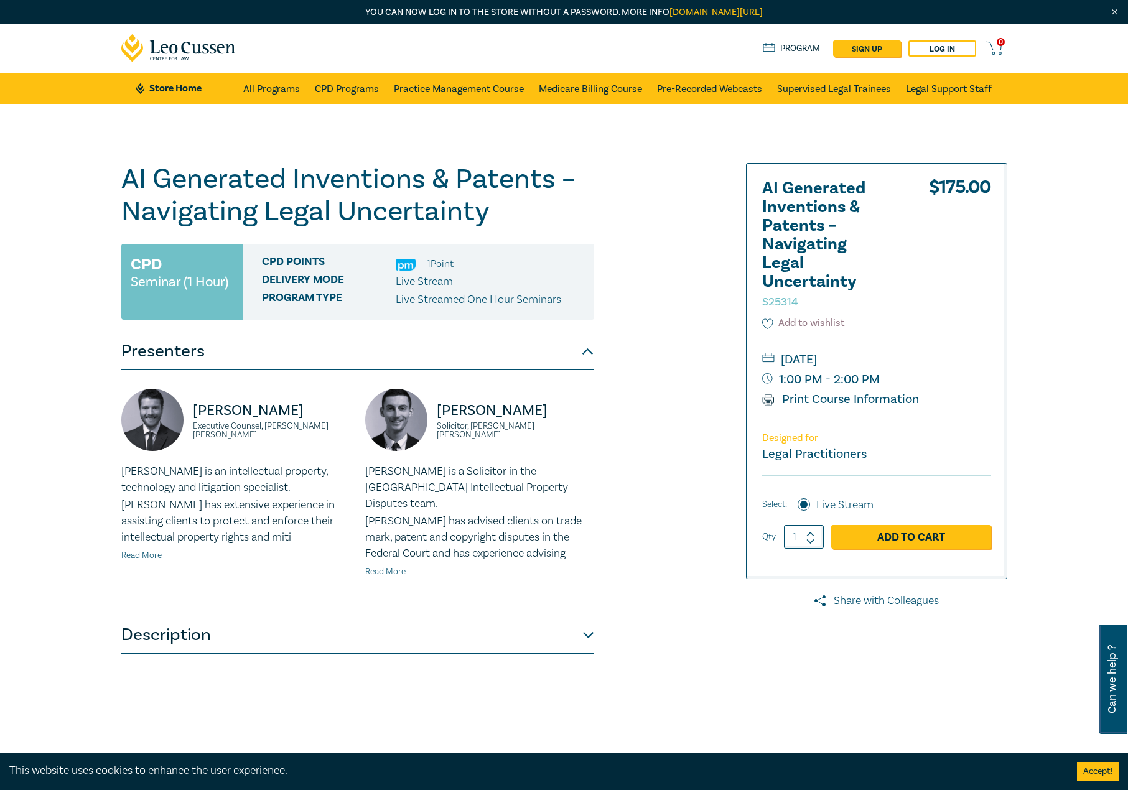
drag, startPoint x: 535, startPoint y: 431, endPoint x: 592, endPoint y: 436, distance: 58.0
click at [536, 431] on small "Solicitor, Herbert Smith Freehills Kramer" at bounding box center [515, 430] width 157 height 17
drag, startPoint x: 592, startPoint y: 436, endPoint x: 492, endPoint y: 422, distance: 101.1
click at [492, 422] on div "Byron Turner Solicitor, Herbert Smith Freehills Kramer" at bounding box center [479, 426] width 229 height 75
drag, startPoint x: 439, startPoint y: 414, endPoint x: 599, endPoint y: 426, distance: 160.4
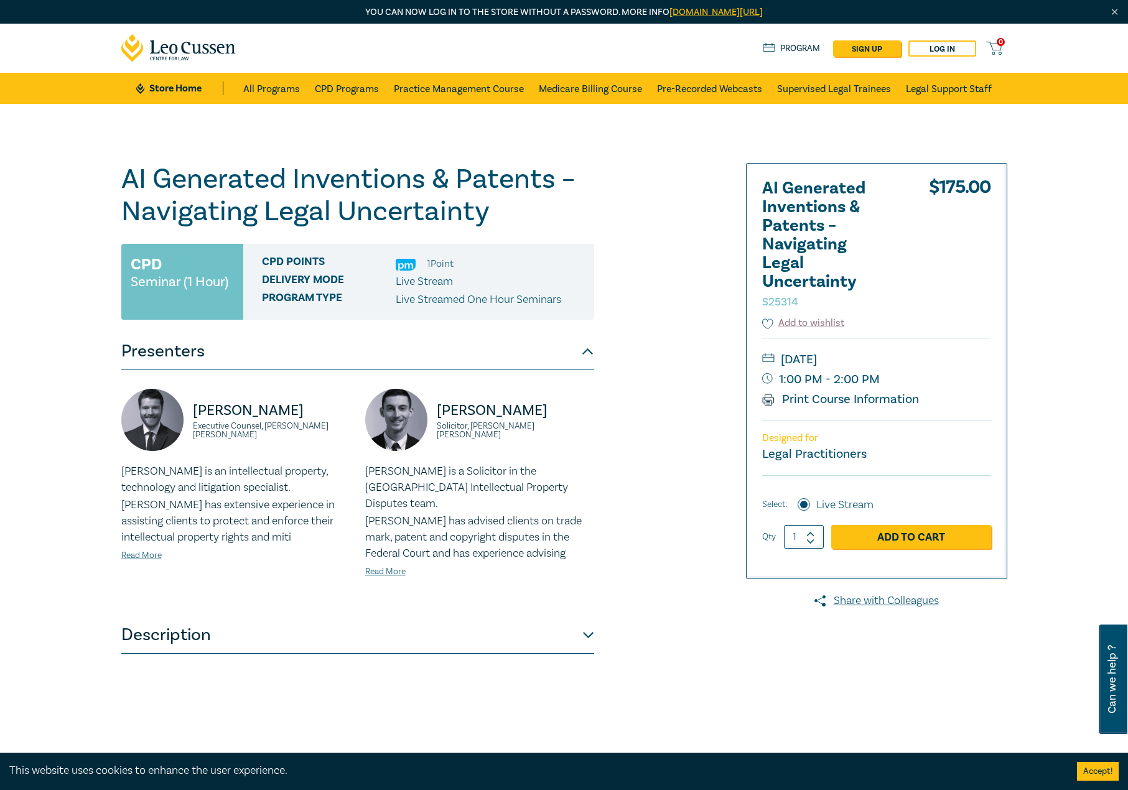
click at [599, 426] on div "Byron Turner Solicitor, Herbert Smith Freehills Kramer Byron is a Solicitor in …" at bounding box center [480, 493] width 244 height 209
copy div "Byron Turner Solicitor, Herbert Smith Freehills Kramer"
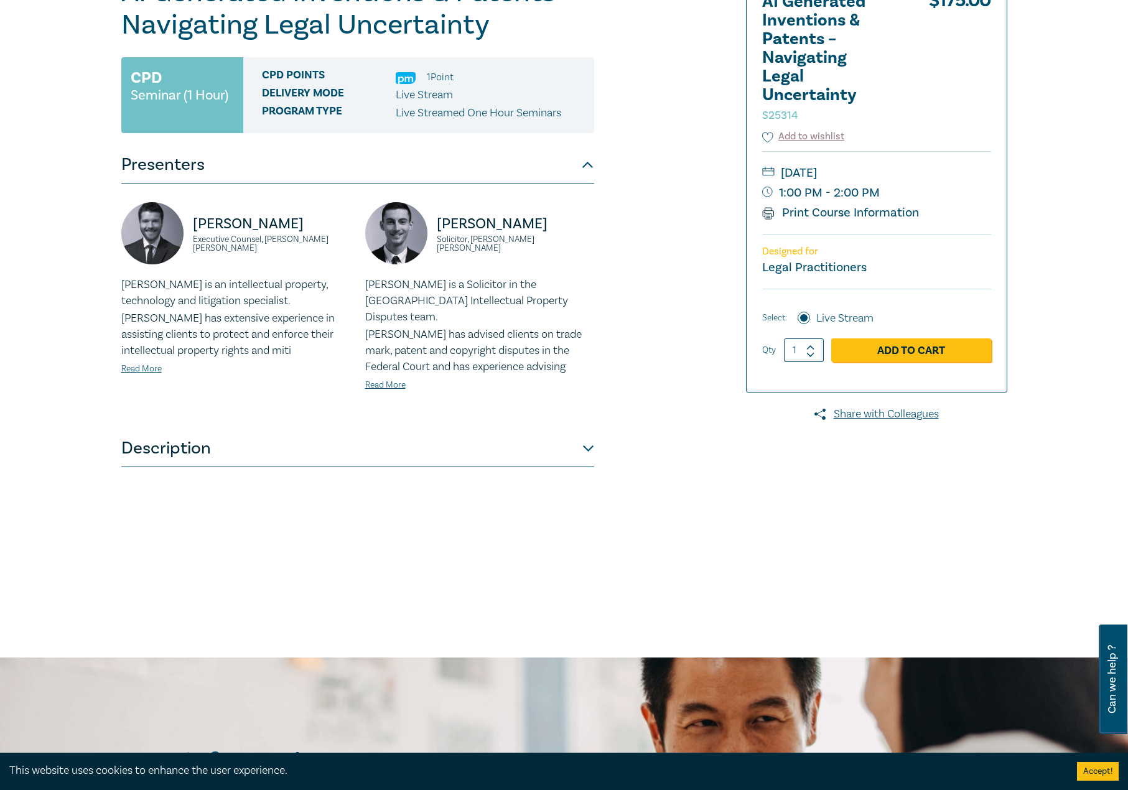
click at [381, 436] on button "Description" at bounding box center [357, 448] width 473 height 37
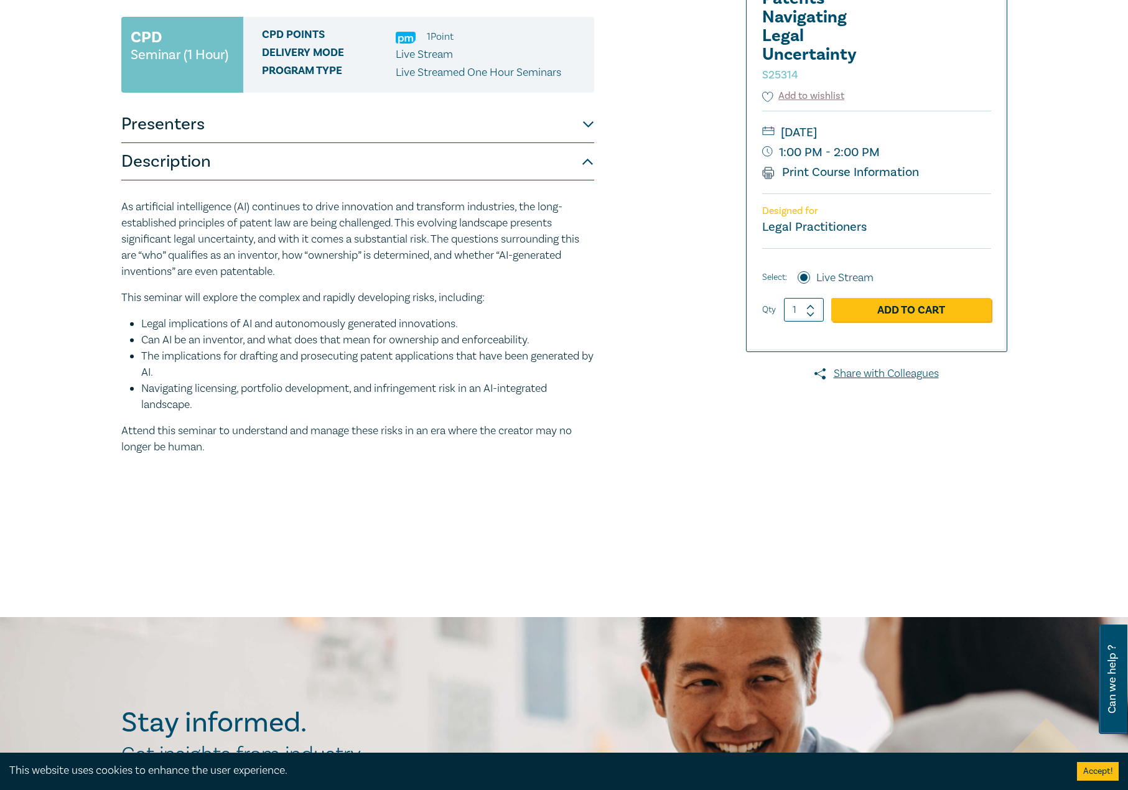
scroll to position [249, 0]
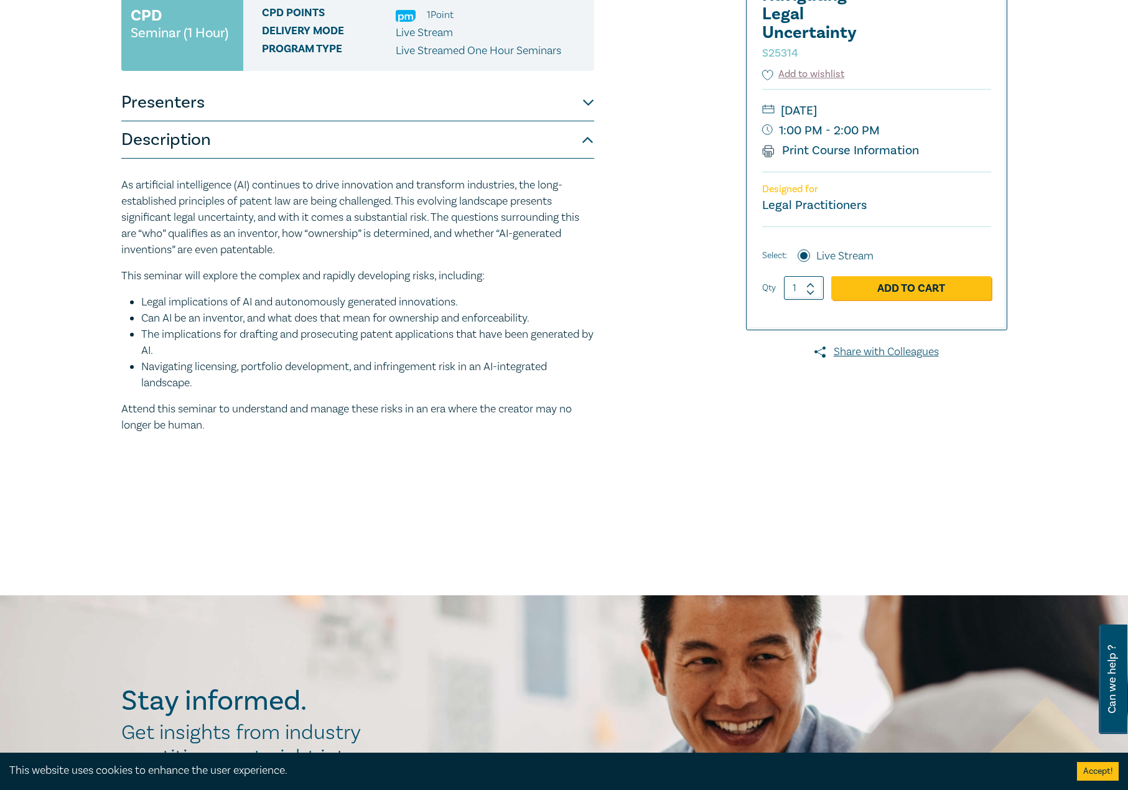
drag, startPoint x: 65, startPoint y: 330, endPoint x: 62, endPoint y: 182, distance: 147.5
click at [62, 182] on div "AI Generated Inventions & Patents – Navigating Legal Uncertainty S25314 CPD Sem…" at bounding box center [564, 225] width 1128 height 741
copy div "As artificial intelligence (AI) continues to drive innovation and transform ind…"
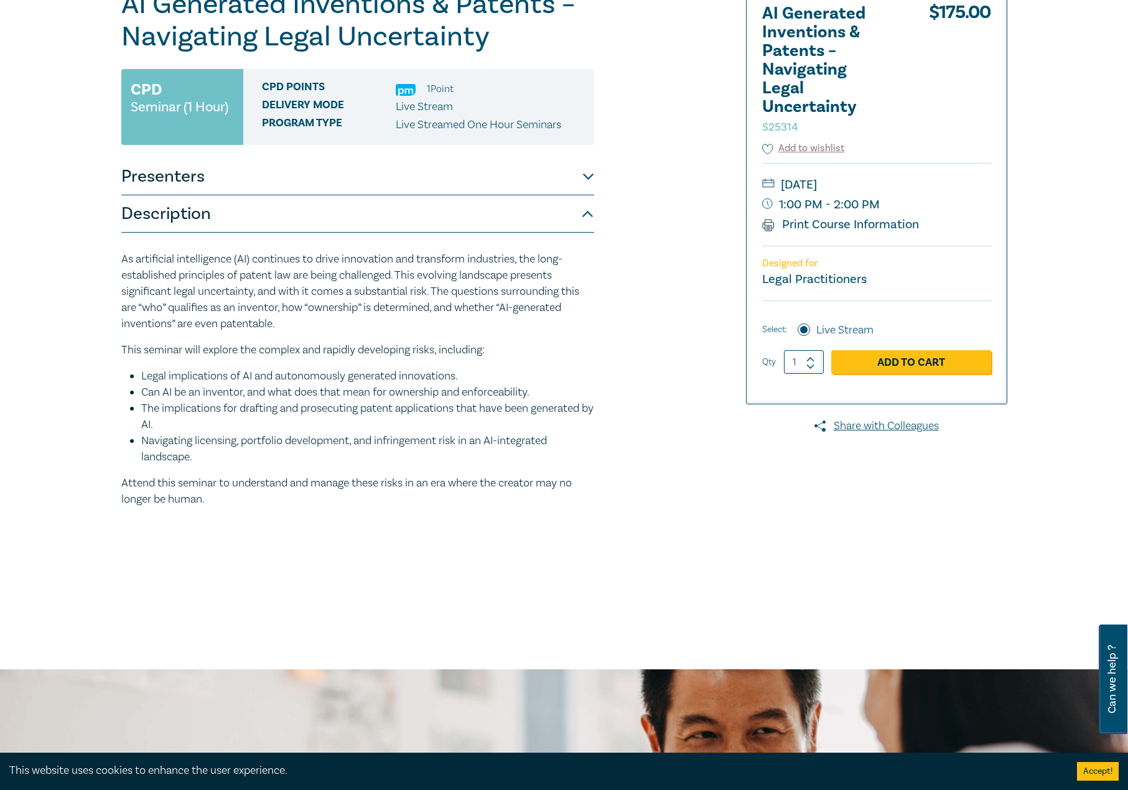
scroll to position [0, 0]
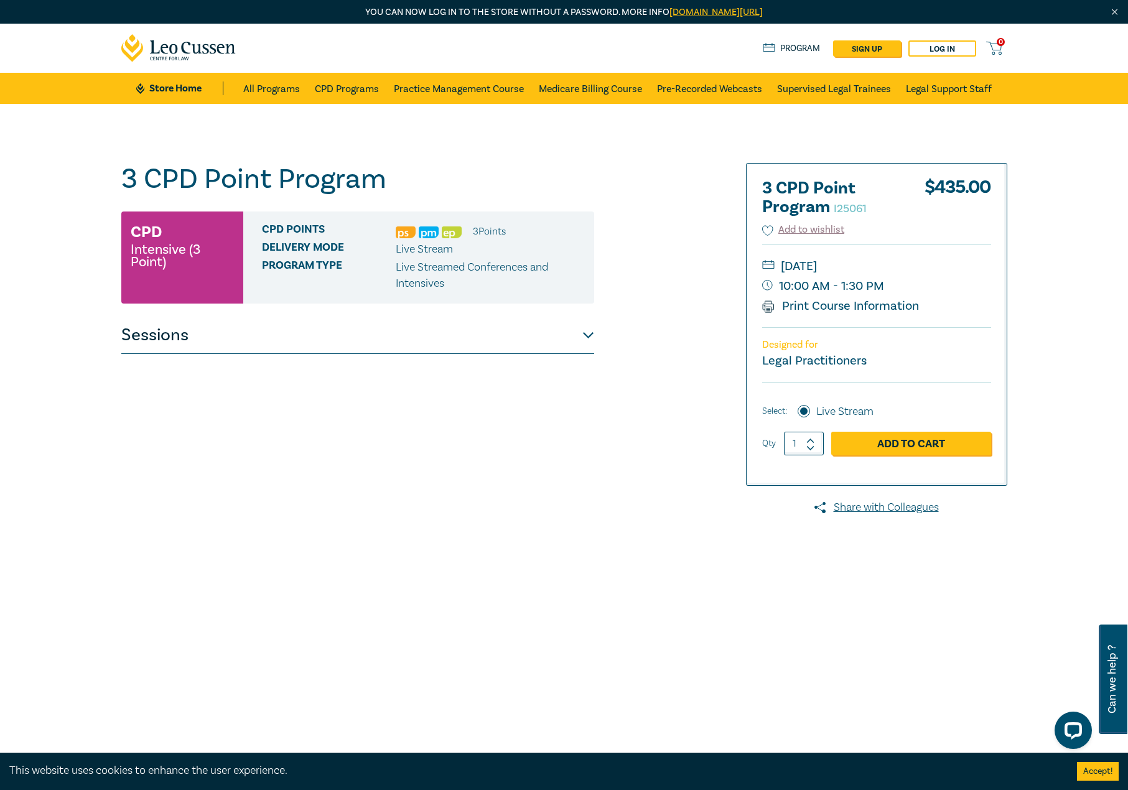
click at [289, 329] on button "Sessions" at bounding box center [357, 335] width 473 height 37
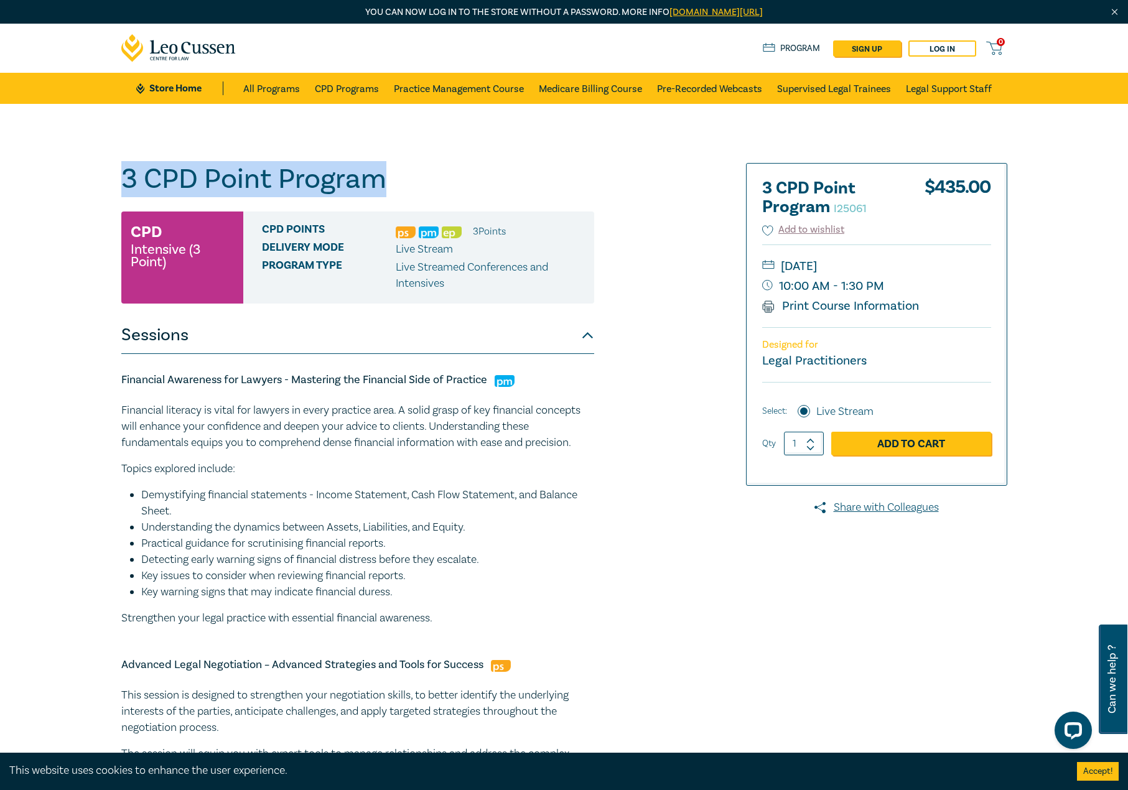
drag, startPoint x: 423, startPoint y: 184, endPoint x: 106, endPoint y: 179, distance: 316.8
click at [34, 187] on div "3 CPD Point Program I25061 CPD Intensive (3 Point) CPD Points 3 Point s Deliver…" at bounding box center [564, 710] width 1128 height 1213
copy h1 "3 CPD Point Program"
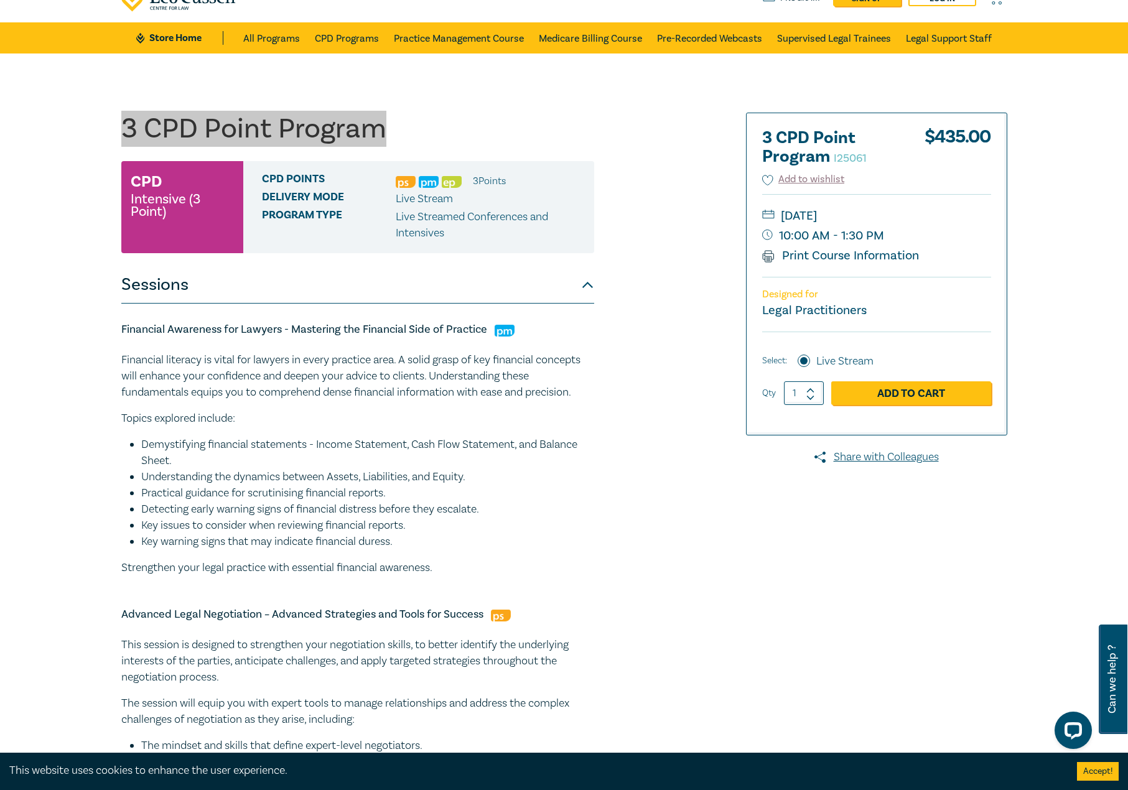
scroll to position [124, 0]
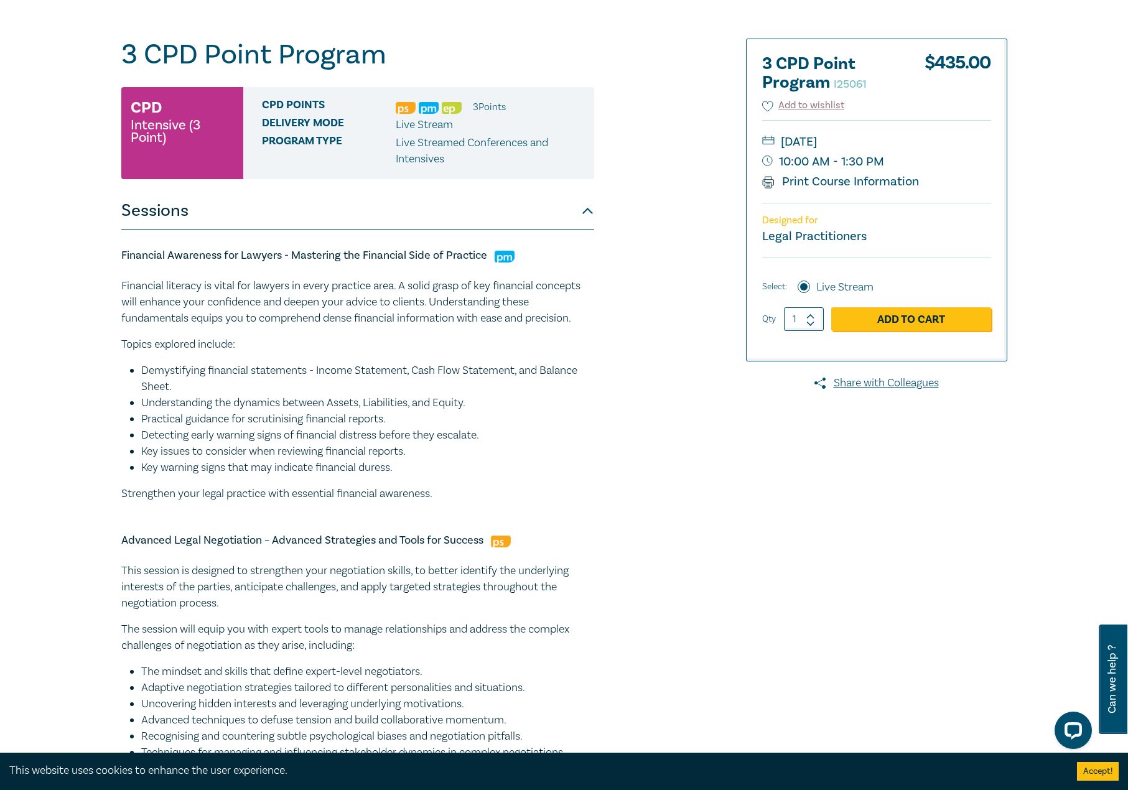
click at [396, 411] on li "Understanding the dynamics between Assets, Liabilities, and Equity." at bounding box center [367, 403] width 453 height 16
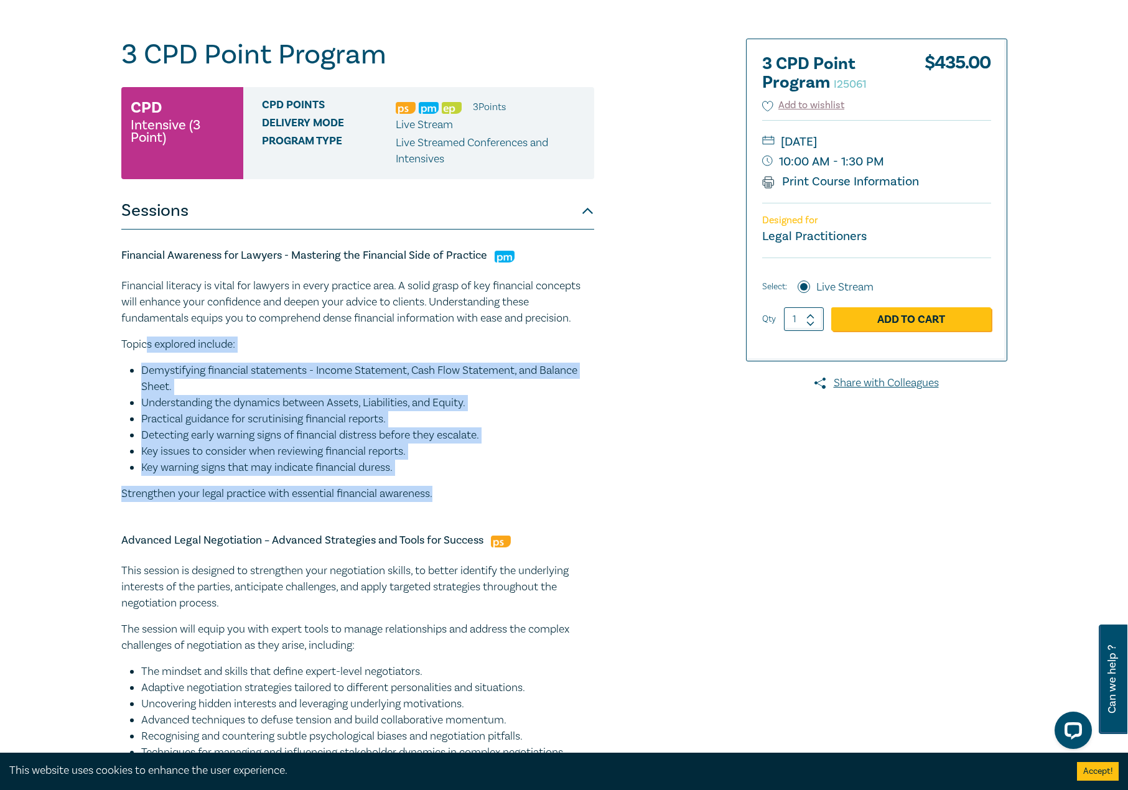
drag, startPoint x: 453, startPoint y: 502, endPoint x: 121, endPoint y: 302, distance: 387.2
click at [136, 319] on div "Financial literacy is vital for lawyers in every practice area. A solid grasp o…" at bounding box center [357, 390] width 473 height 224
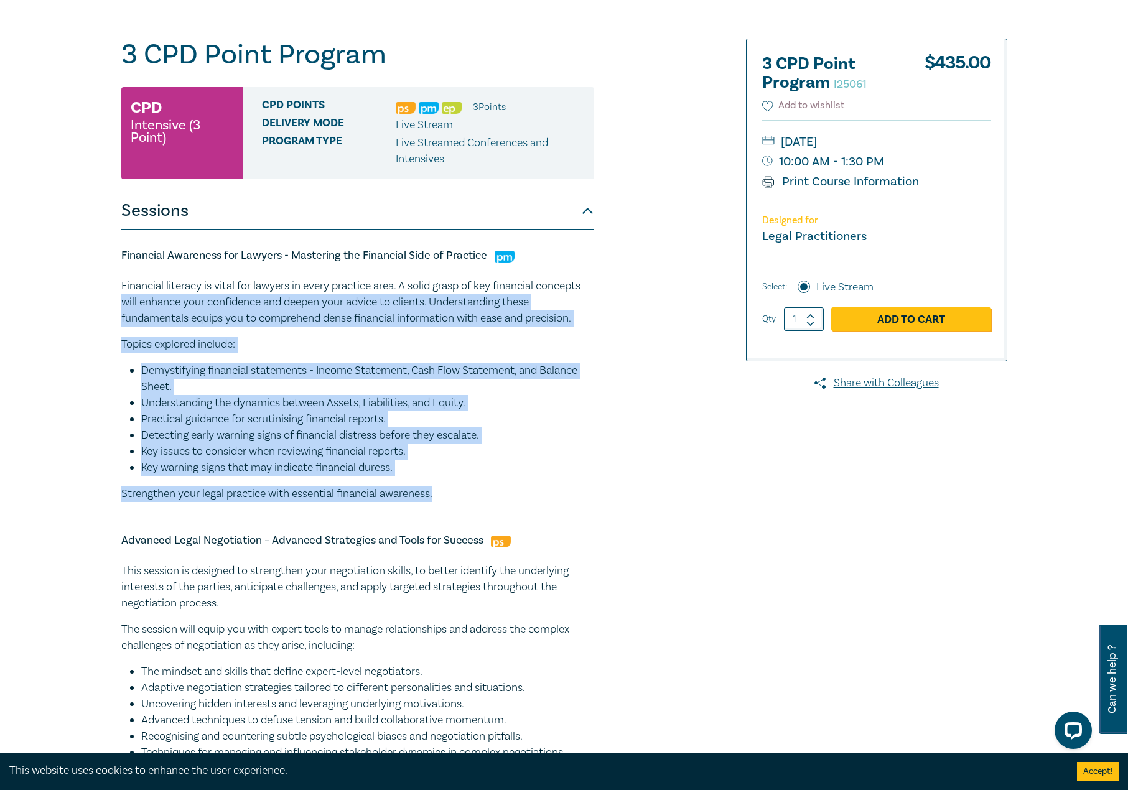
drag, startPoint x: 121, startPoint y: 302, endPoint x: 465, endPoint y: 493, distance: 392.7
click at [465, 493] on div "Financial literacy is vital for lawyers in every practice area. A solid grasp o…" at bounding box center [357, 390] width 473 height 224
click at [465, 493] on p "Strengthen your legal practice with essential financial awareness." at bounding box center [357, 494] width 473 height 16
drag, startPoint x: 464, startPoint y: 497, endPoint x: 107, endPoint y: 266, distance: 425.1
click at [107, 266] on div "3 CPD Point Program I25061 CPD Intensive (3 Point) CPD Points 3 Point s Deliver…" at bounding box center [564, 585] width 1128 height 1213
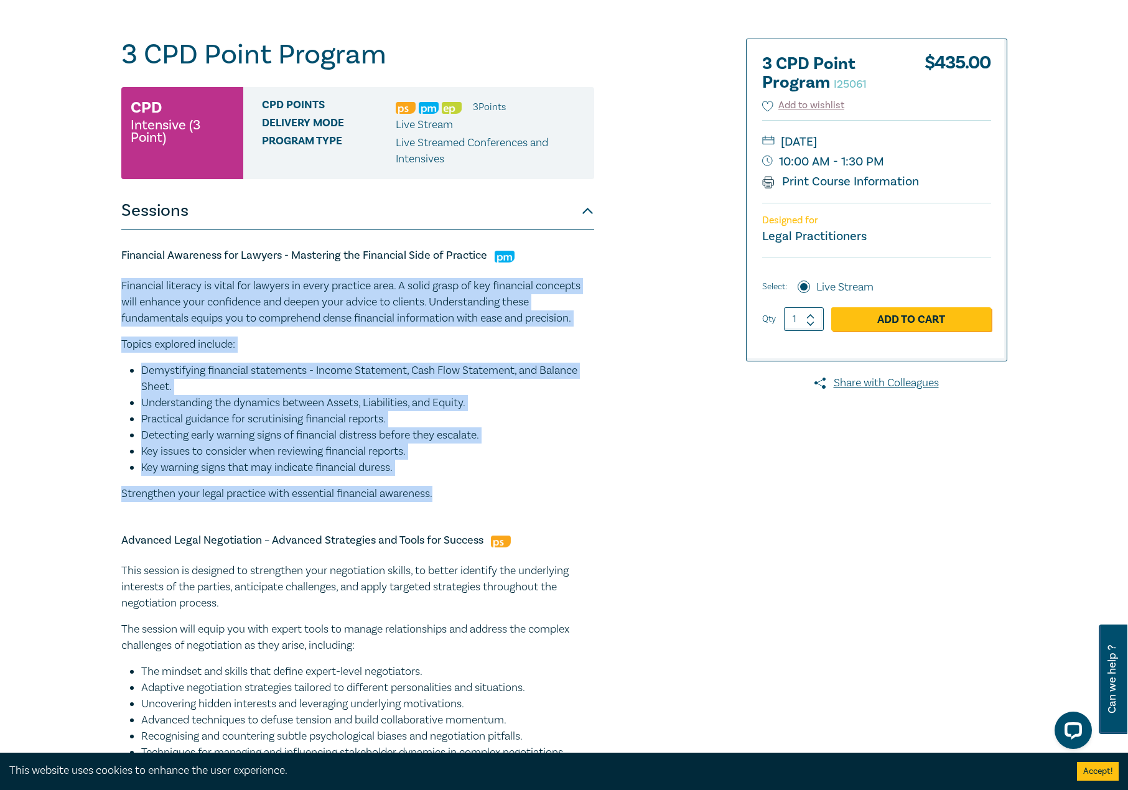
copy div "Financial literacy is vital for lawyers in every practice area. A solid grasp o…"
click at [266, 256] on h5 "Financial Awareness for Lawyers - Mastering the Financial Side of Practice" at bounding box center [357, 255] width 473 height 15
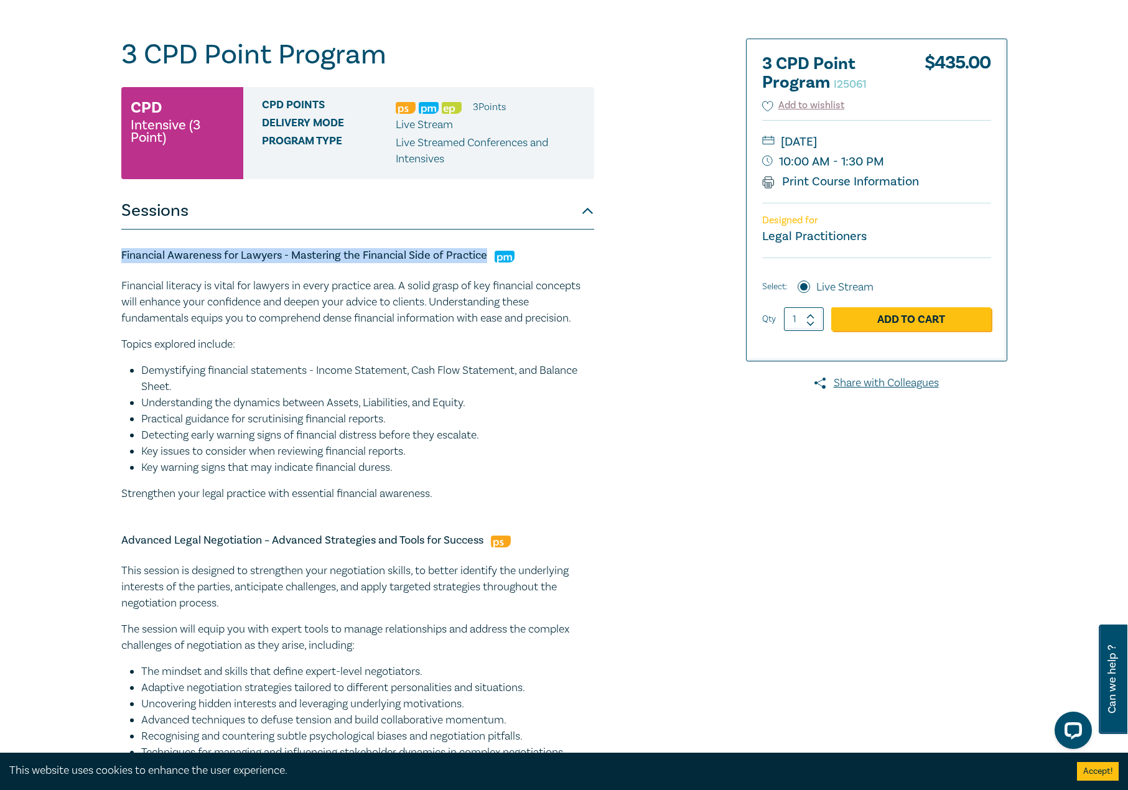
drag, startPoint x: 152, startPoint y: 253, endPoint x: 487, endPoint y: 256, distance: 334.8
click at [487, 256] on div "3 CPD Point Program I25061 CPD Intensive (3 Point) CPD Points 3 Point s Deliver…" at bounding box center [414, 586] width 600 height 1095
copy h5 "Financial Awareness for Lawyers - Mastering the Financial Side of Practice"
drag, startPoint x: 436, startPoint y: 417, endPoint x: 453, endPoint y: 446, distance: 34.0
click at [436, 417] on li "Practical guidance for scrutinising financial reports." at bounding box center [367, 419] width 453 height 16
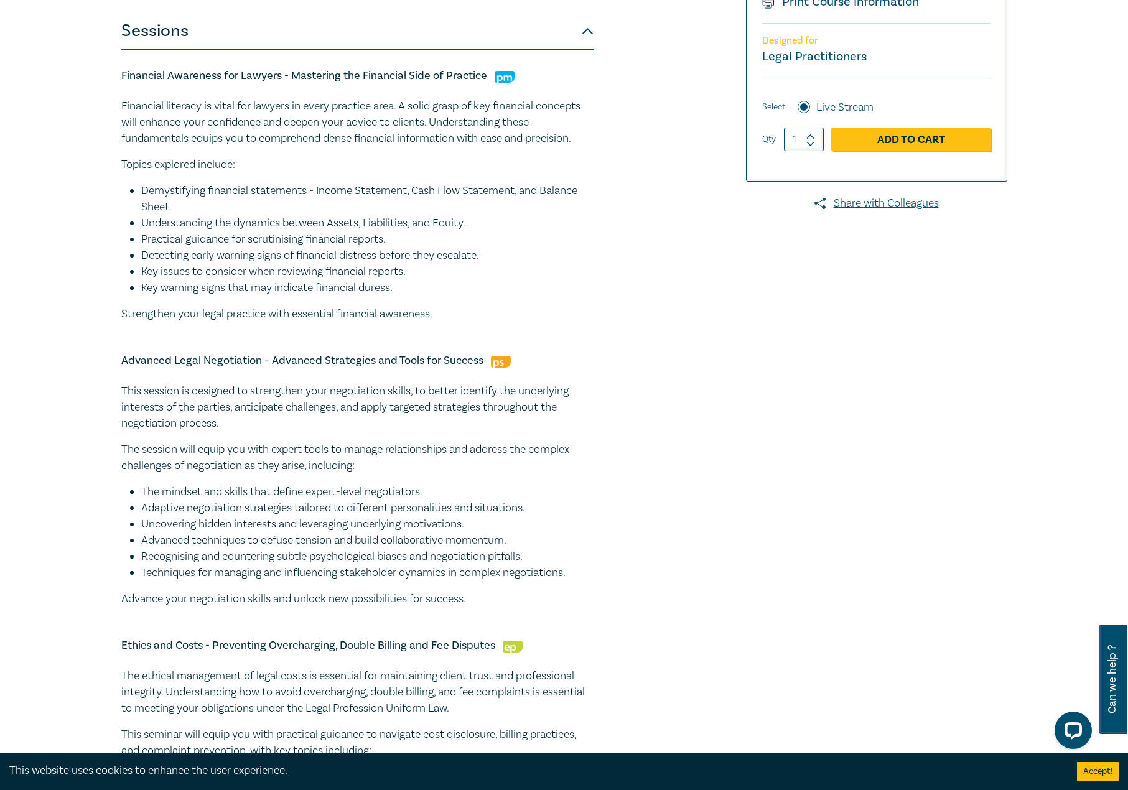
scroll to position [311, 0]
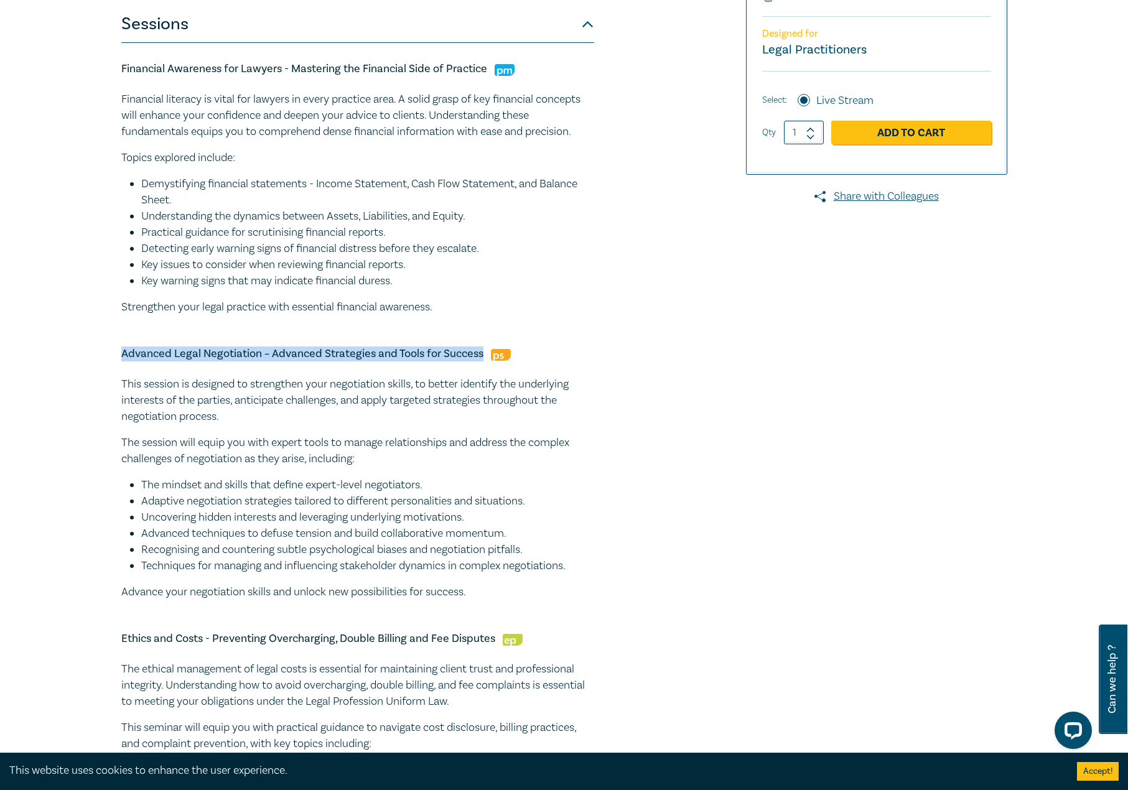
drag, startPoint x: 480, startPoint y: 353, endPoint x: 159, endPoint y: 336, distance: 322.2
click at [84, 343] on div "3 CPD Point Program I25061 CPD Intensive (3 Point) CPD Points 3 Point s Deliver…" at bounding box center [564, 399] width 1128 height 1213
drag, startPoint x: 186, startPoint y: 346, endPoint x: 220, endPoint y: 353, distance: 34.9
click at [220, 353] on h5 "Advanced Legal Negotiation – Advanced Strategies and Tools for Success" at bounding box center [357, 354] width 473 height 15
click at [219, 352] on h5 "Advanced Legal Negotiation – Advanced Strategies and Tools for Success" at bounding box center [357, 354] width 473 height 15
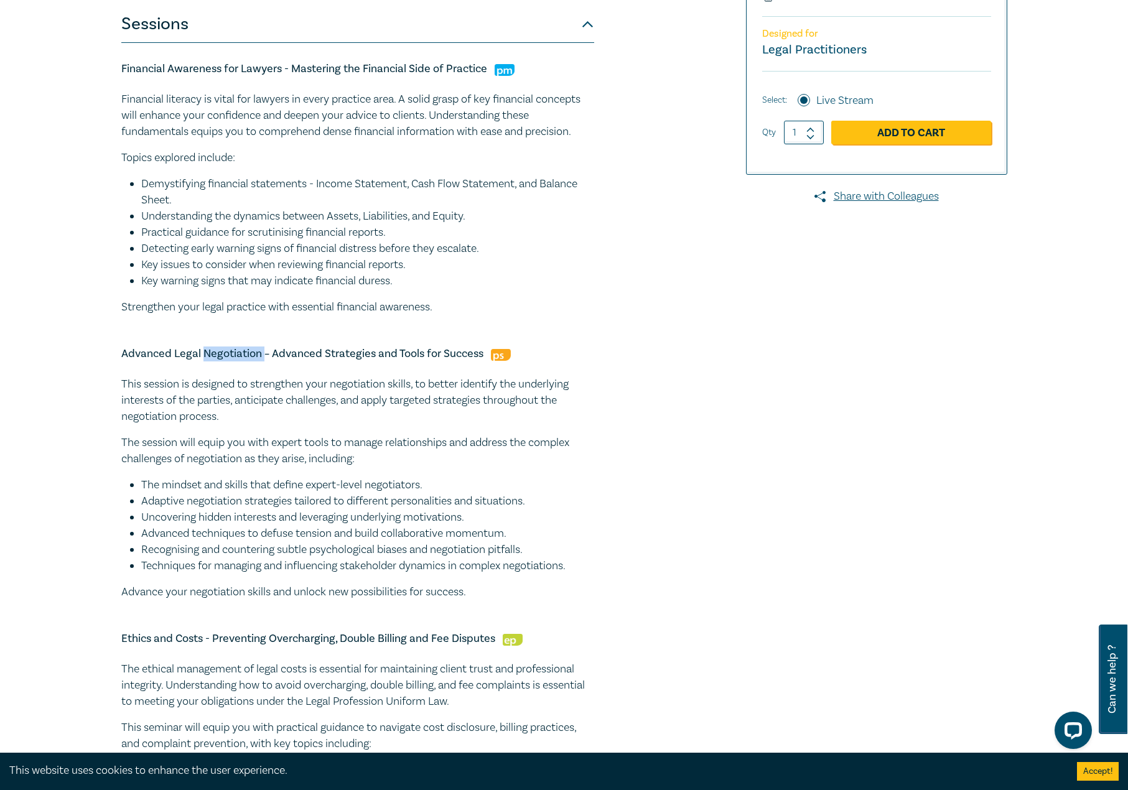
click at [219, 352] on h5 "Advanced Legal Negotiation – Advanced Strategies and Tools for Success" at bounding box center [357, 354] width 473 height 15
copy h5 "Advanced Legal Negotiation – Advanced Strategies and Tools for Success"
drag, startPoint x: 340, startPoint y: 477, endPoint x: 363, endPoint y: 511, distance: 41.1
click at [340, 477] on li "The mindset and skills that define expert-level negotiators." at bounding box center [367, 485] width 453 height 16
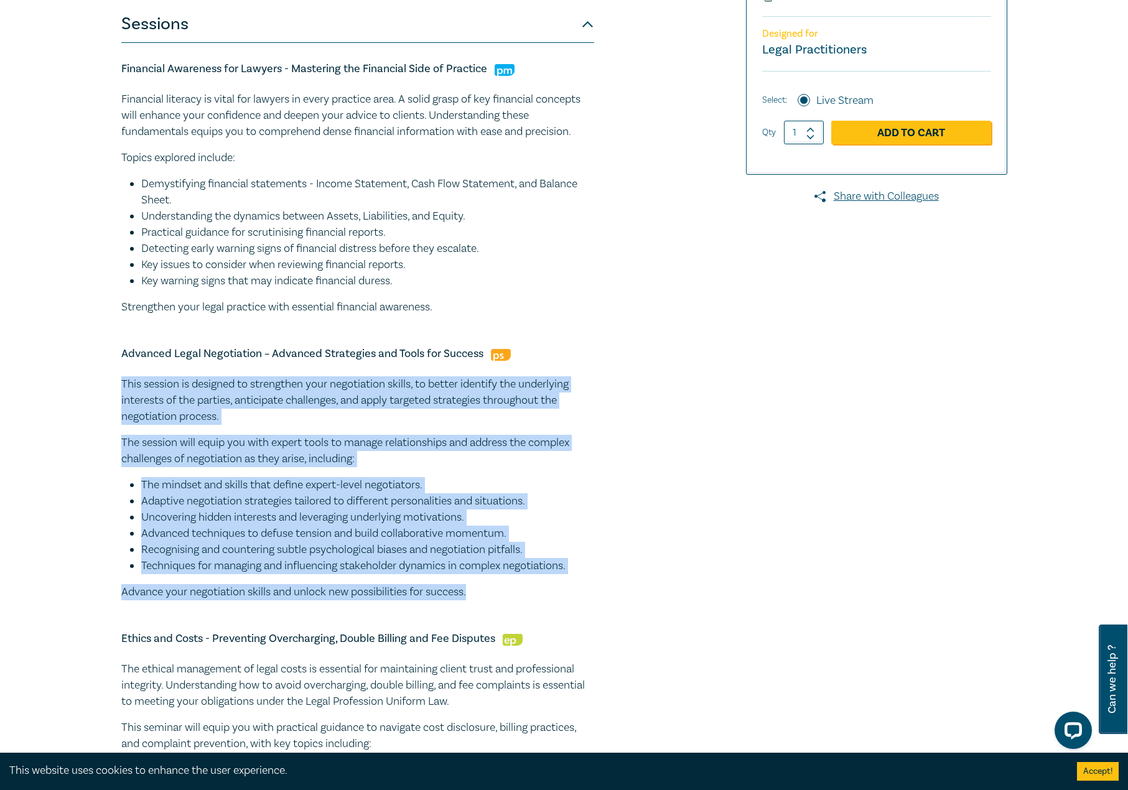
drag, startPoint x: 529, startPoint y: 584, endPoint x: 72, endPoint y: 385, distance: 498.0
click at [72, 385] on div "3 CPD Point Program I25061 CPD Intensive (3 Point) CPD Points 3 Point s Deliver…" at bounding box center [564, 399] width 1128 height 1213
copy div "This session is designed to strengthen your negotiation skills, to better ident…"
click at [386, 497] on li "Adaptive negotiation strategies tailored to different personalities and situati…" at bounding box center [367, 501] width 453 height 16
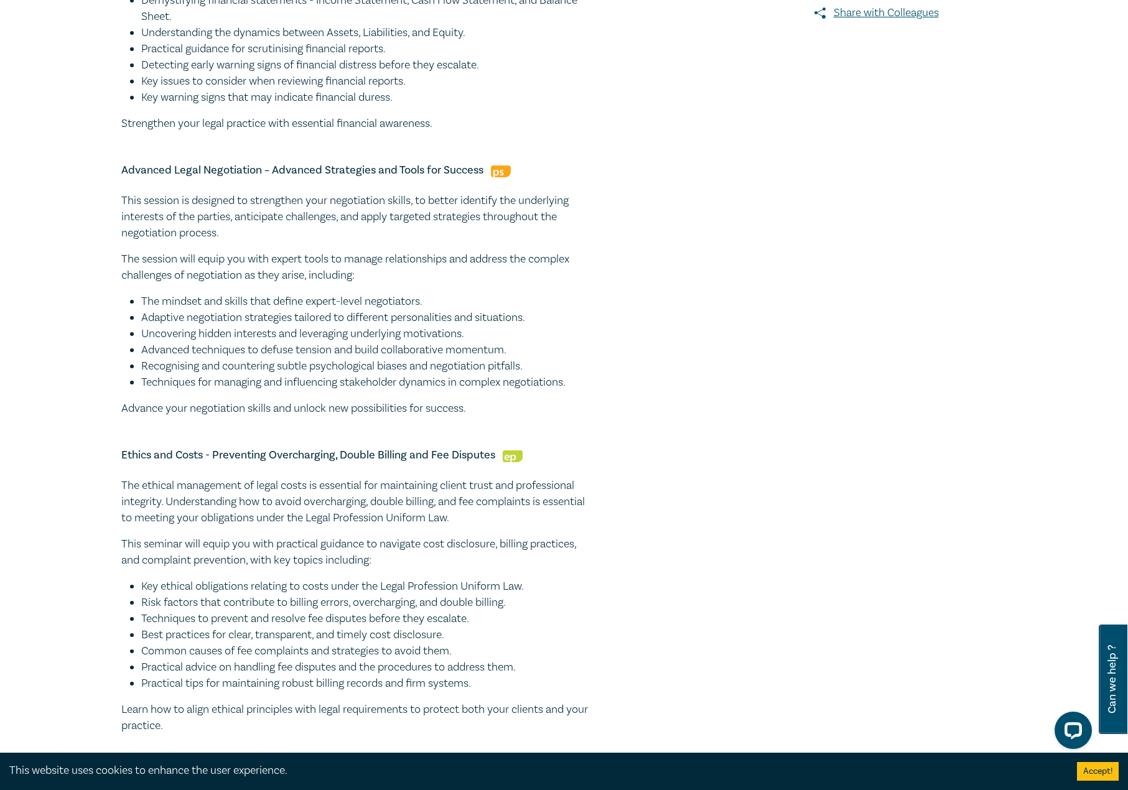
scroll to position [498, 0]
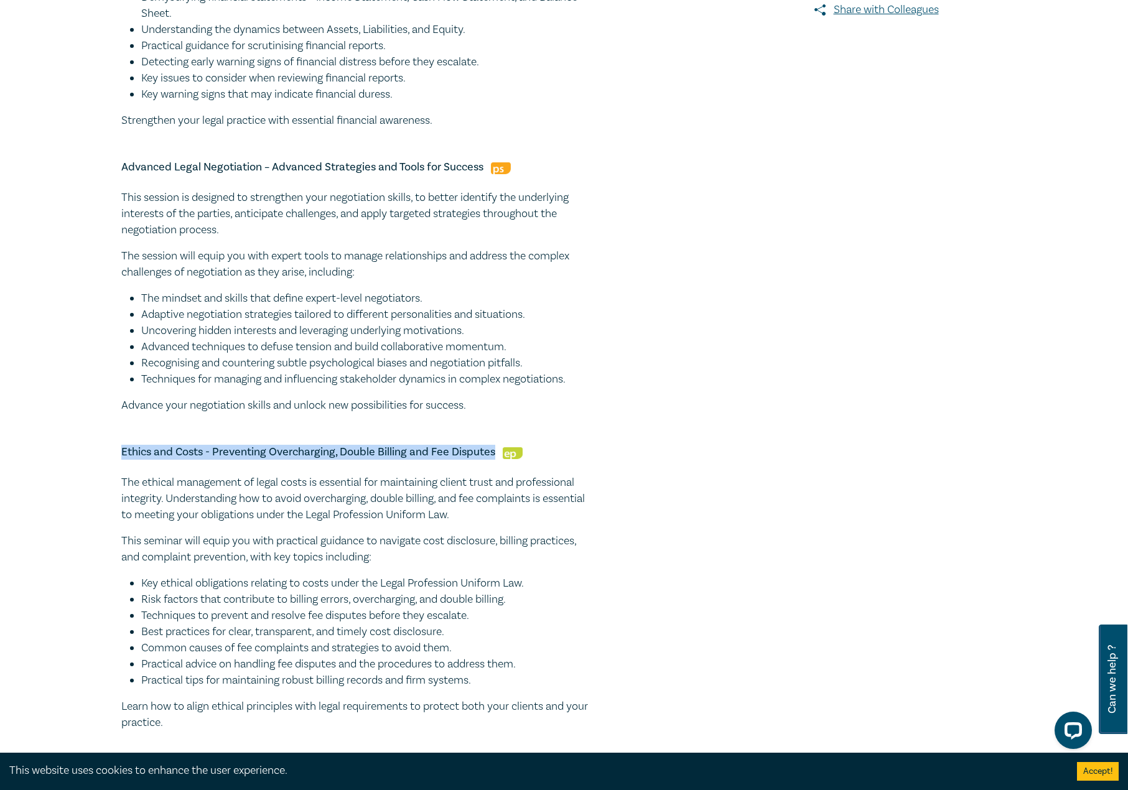
drag, startPoint x: 493, startPoint y: 451, endPoint x: 89, endPoint y: 454, distance: 404.5
click at [89, 454] on div "3 CPD Point Program I25061 CPD Intensive (3 Point) CPD Points 3 Point s Deliver…" at bounding box center [564, 212] width 1128 height 1213
drag, startPoint x: 192, startPoint y: 451, endPoint x: 291, endPoint y: 456, distance: 98.4
click at [291, 456] on h5 "Ethics and Costs - Preventing Overcharging, Double Billing and Fee Disputes" at bounding box center [357, 452] width 473 height 15
click at [296, 444] on div "Financial Awareness for Lawyers - Mastering the Financial Side of Practice Fina…" at bounding box center [357, 308] width 473 height 904
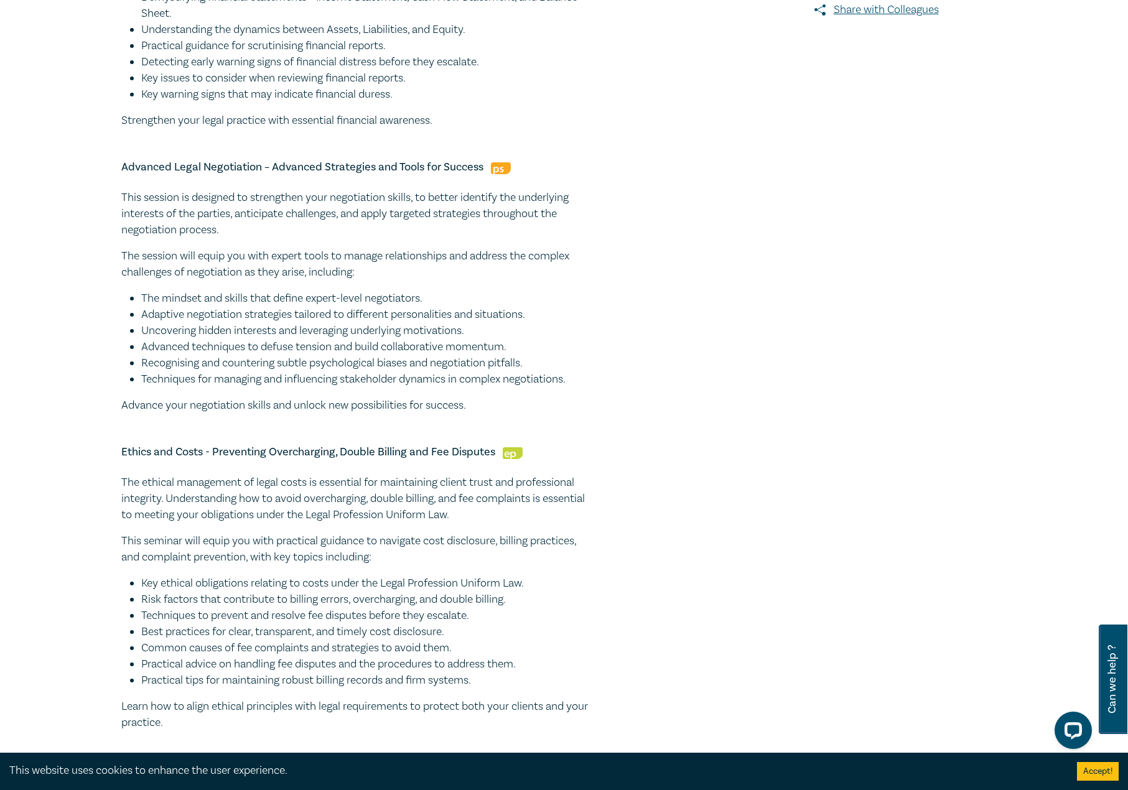
click at [289, 459] on h5 "Ethics and Costs - Preventing Overcharging, Double Billing and Fee Disputes" at bounding box center [357, 452] width 473 height 15
click at [289, 453] on h5 "Ethics and Costs - Preventing Overcharging, Double Billing and Fee Disputes" at bounding box center [357, 452] width 473 height 15
copy h5 "Ethics and Costs - Preventing Overcharging, Double Billing and Fee Disputes"
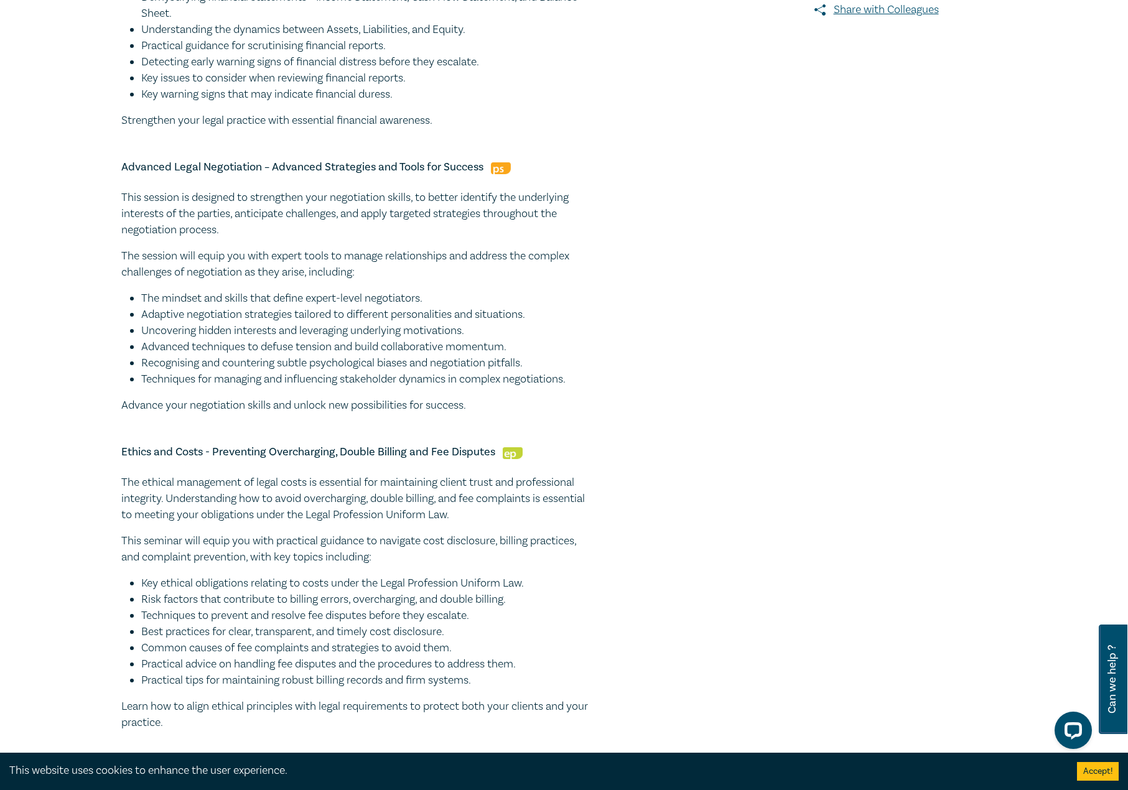
click at [429, 527] on div "The ethical management of legal costs is essential for maintaining client trust…" at bounding box center [357, 603] width 473 height 256
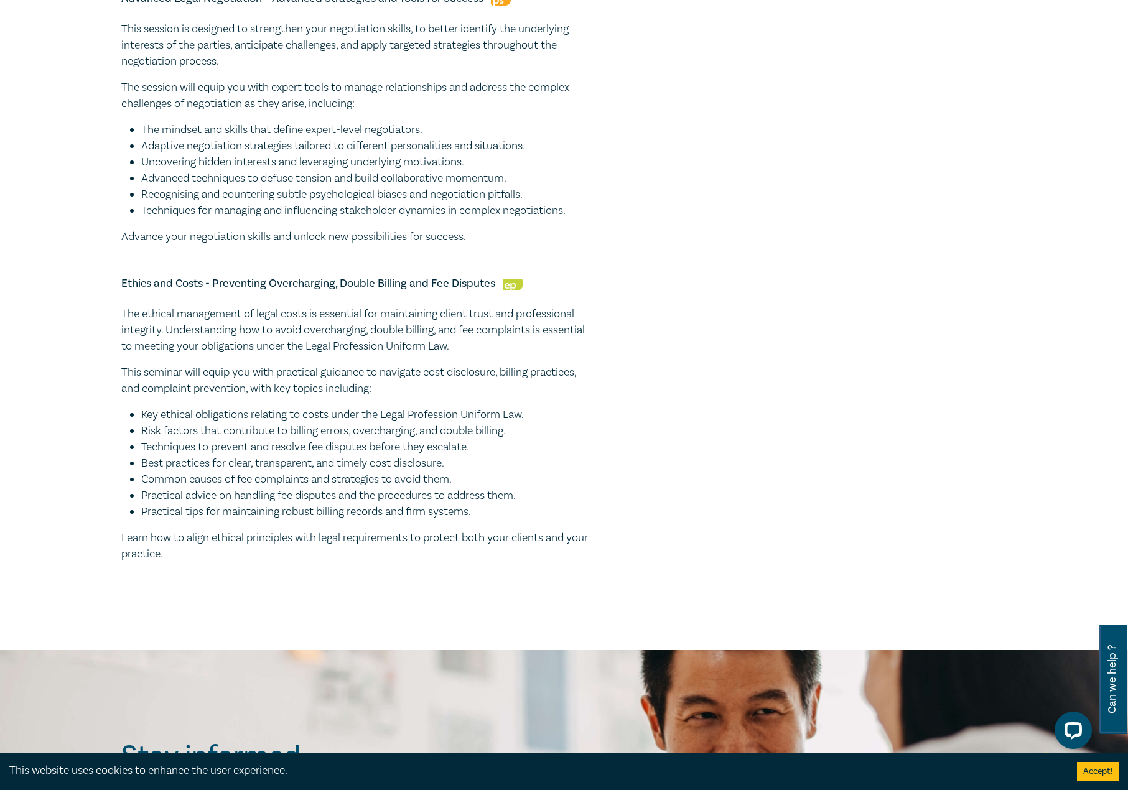
scroll to position [685, 0]
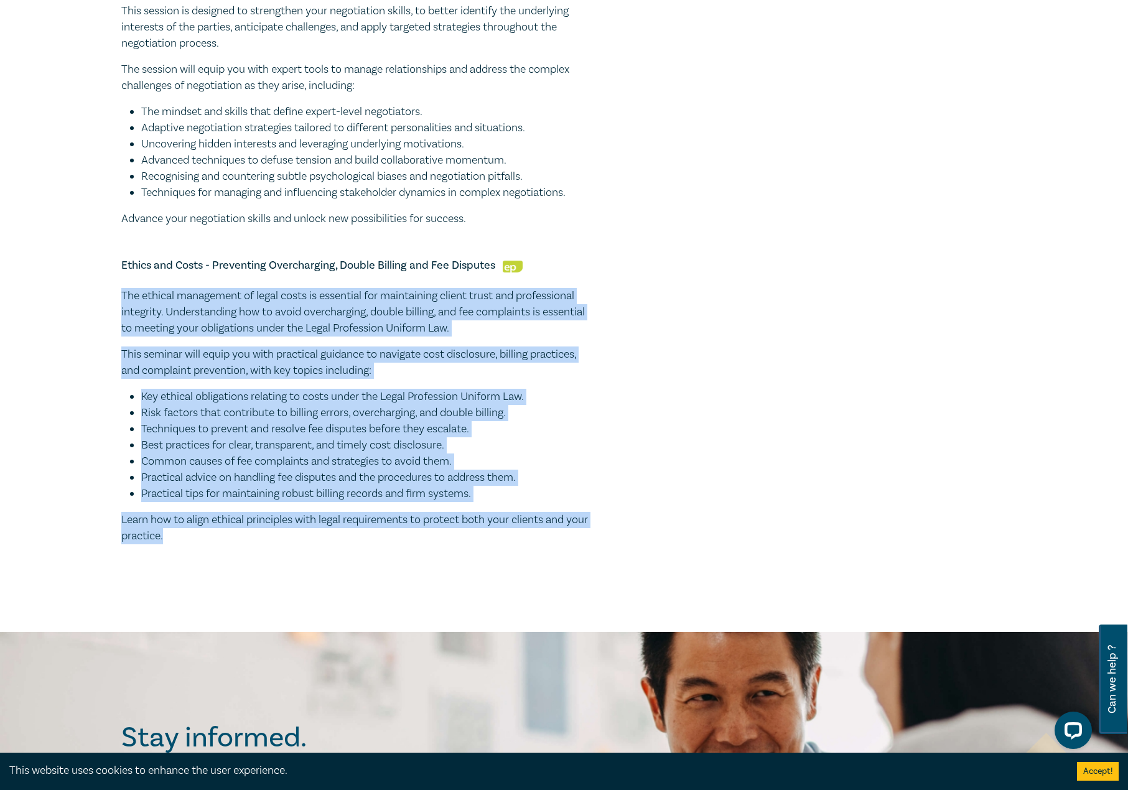
drag, startPoint x: 218, startPoint y: 541, endPoint x: 52, endPoint y: 302, distance: 291.0
click at [52, 302] on div "3 CPD Point Program I25061 CPD Intensive (3 Point) CPD Points 3 Point s Deliver…" at bounding box center [564, 25] width 1128 height 1213
copy div "The ethical management of legal costs is essential for maintaining client trust…"
click at [432, 327] on p "The ethical management of legal costs is essential for maintaining client trust…" at bounding box center [357, 312] width 473 height 49
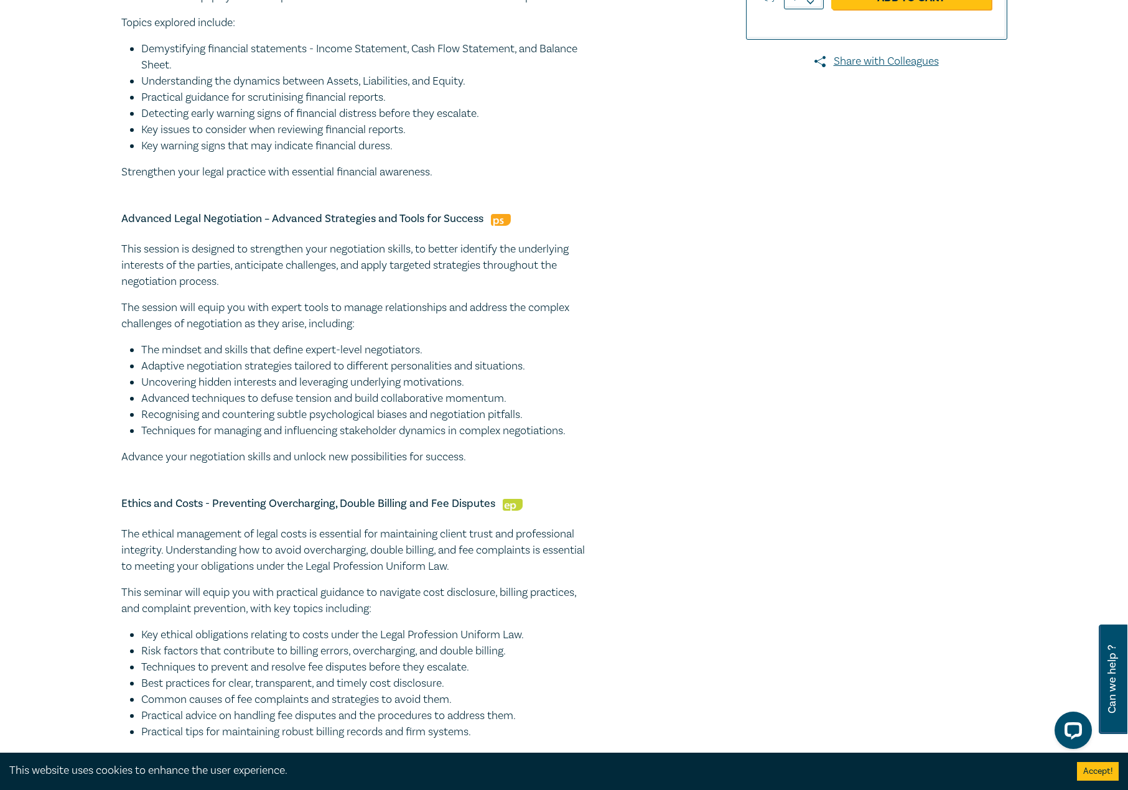
scroll to position [436, 0]
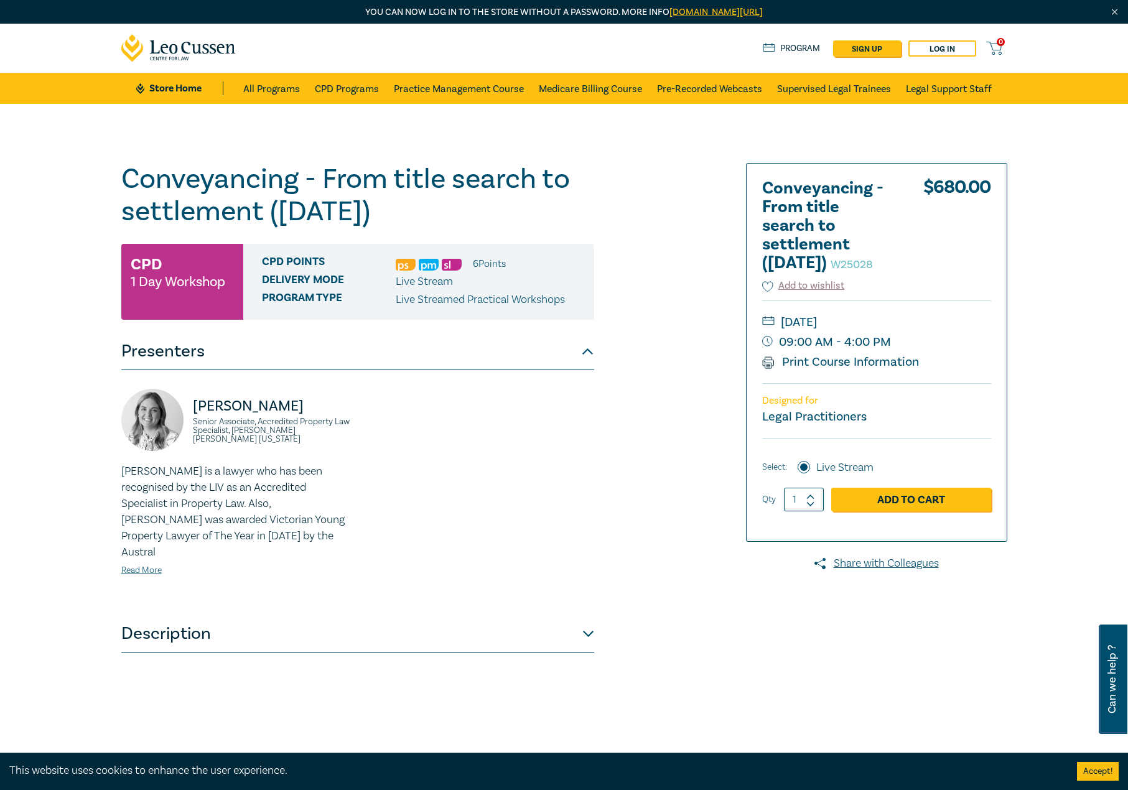
click at [376, 194] on h1 "Conveyancing - From title search to settlement ([DATE]) W25028" at bounding box center [357, 195] width 473 height 65
drag, startPoint x: 496, startPoint y: 214, endPoint x: 119, endPoint y: 179, distance: 378.1
click at [119, 179] on div "Conveyancing - From title search to settlement ([DATE]) W25028 CPD 1 Day Worksh…" at bounding box center [414, 474] width 600 height 622
copy h1 "Conveyancing - From title search to settlement ([DATE])"
drag, startPoint x: 257, startPoint y: 442, endPoint x: 184, endPoint y: 400, distance: 84.7
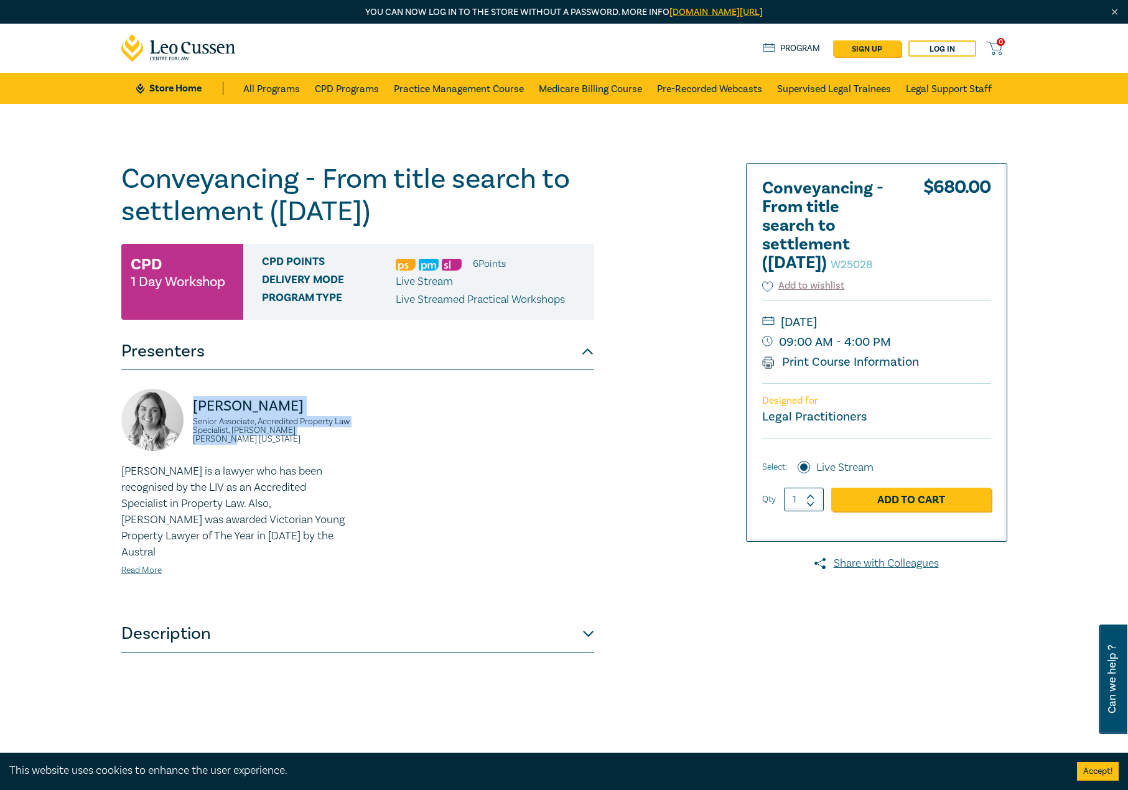
click at [184, 400] on div "[PERSON_NAME] Senior Associate, Accredited Property Law Specialist, [PERSON_NAM…" at bounding box center [235, 426] width 229 height 75
copy div "[PERSON_NAME] Senior Associate, Accredited Property Law Specialist, [PERSON_NAM…"
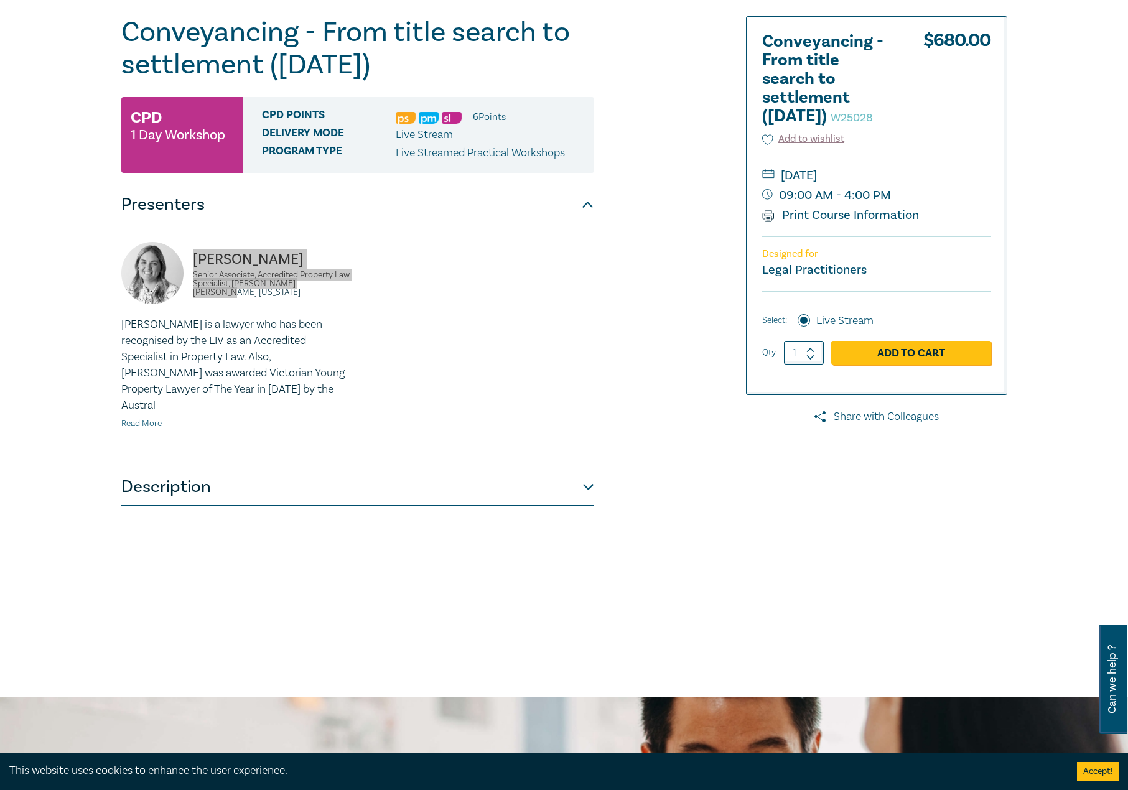
scroll to position [249, 0]
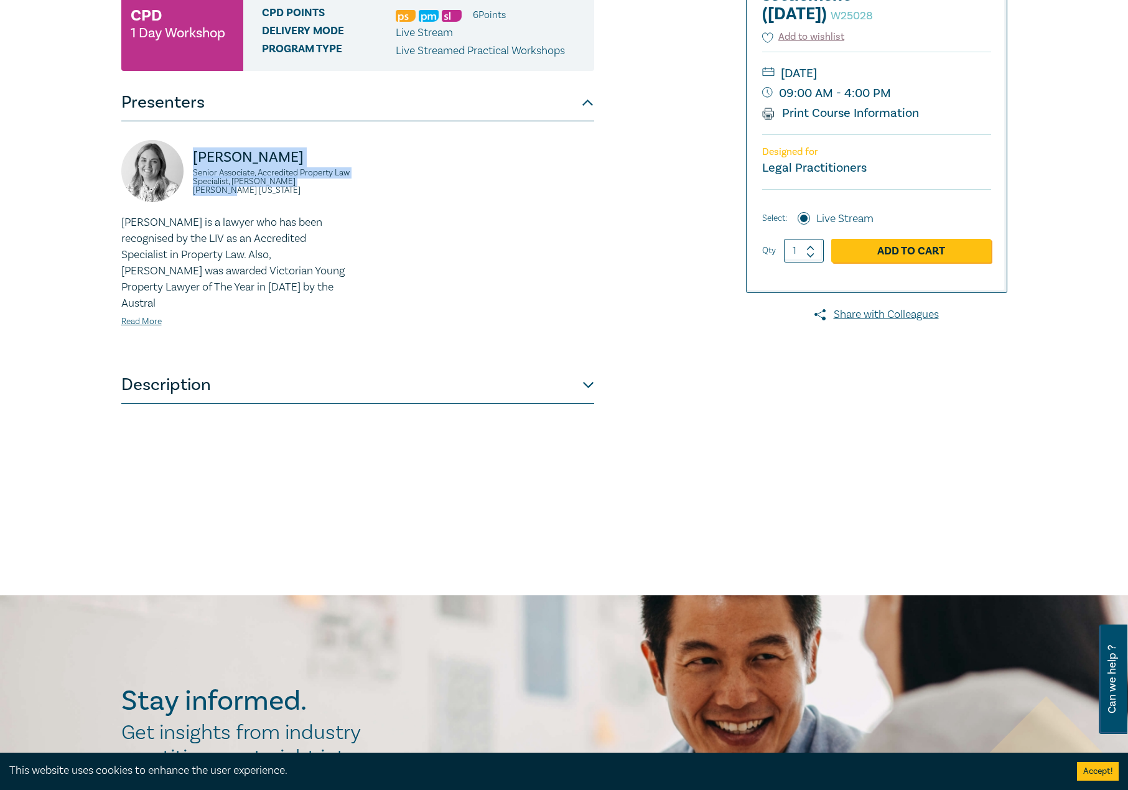
click at [291, 369] on button "Description" at bounding box center [357, 385] width 473 height 37
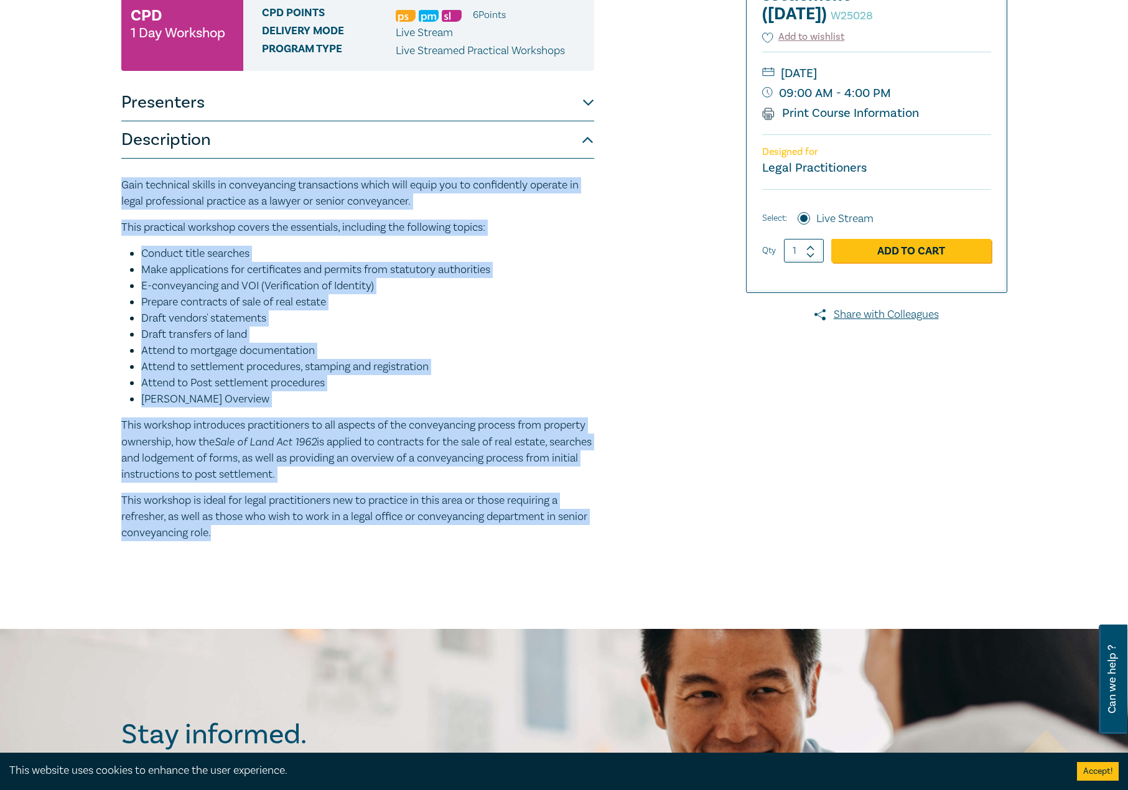
drag, startPoint x: 285, startPoint y: 531, endPoint x: 117, endPoint y: 189, distance: 380.7
click at [112, 190] on div "Conveyancing - From title search to settlement ([DATE]) W25028 CPD 1 Day Worksh…" at bounding box center [564, 242] width 1128 height 774
copy div "Gain technical skills in conveyancing transactions which will equip you to conf…"
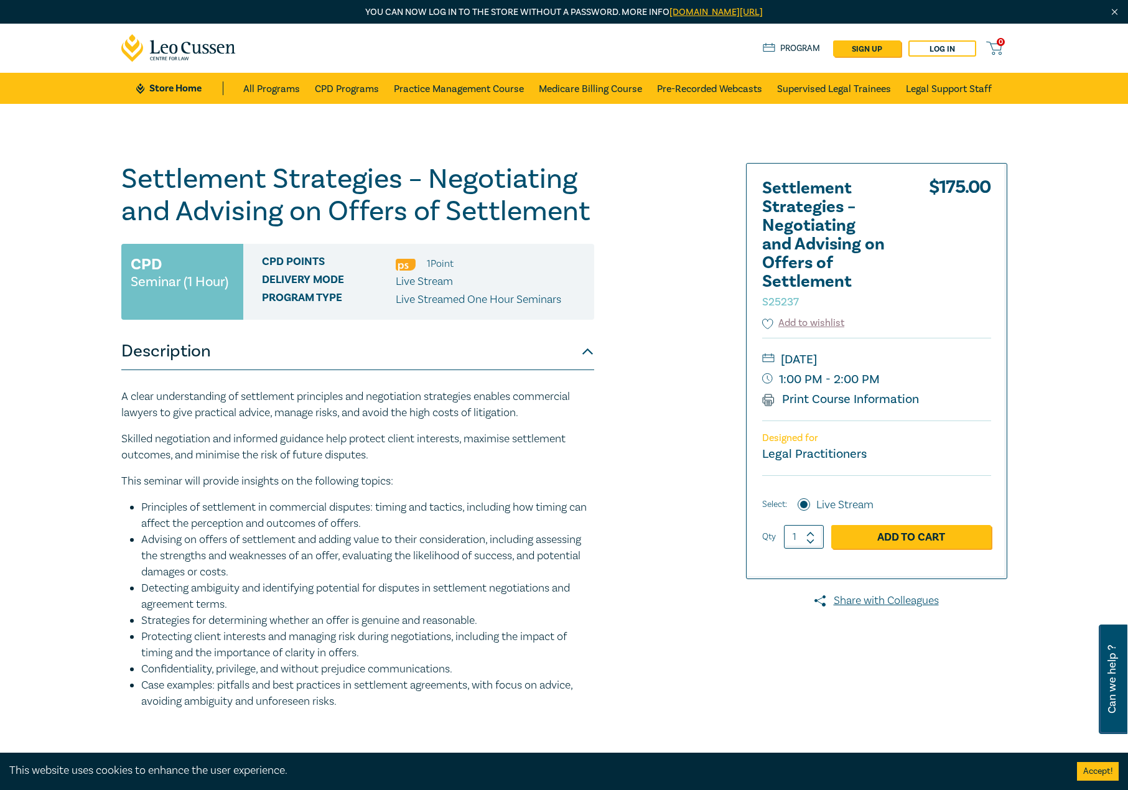
click at [538, 371] on div "A clear understanding of settlement principles and negotiation strategies enabl…" at bounding box center [357, 567] width 473 height 395
click at [538, 354] on button "Description" at bounding box center [357, 351] width 473 height 37
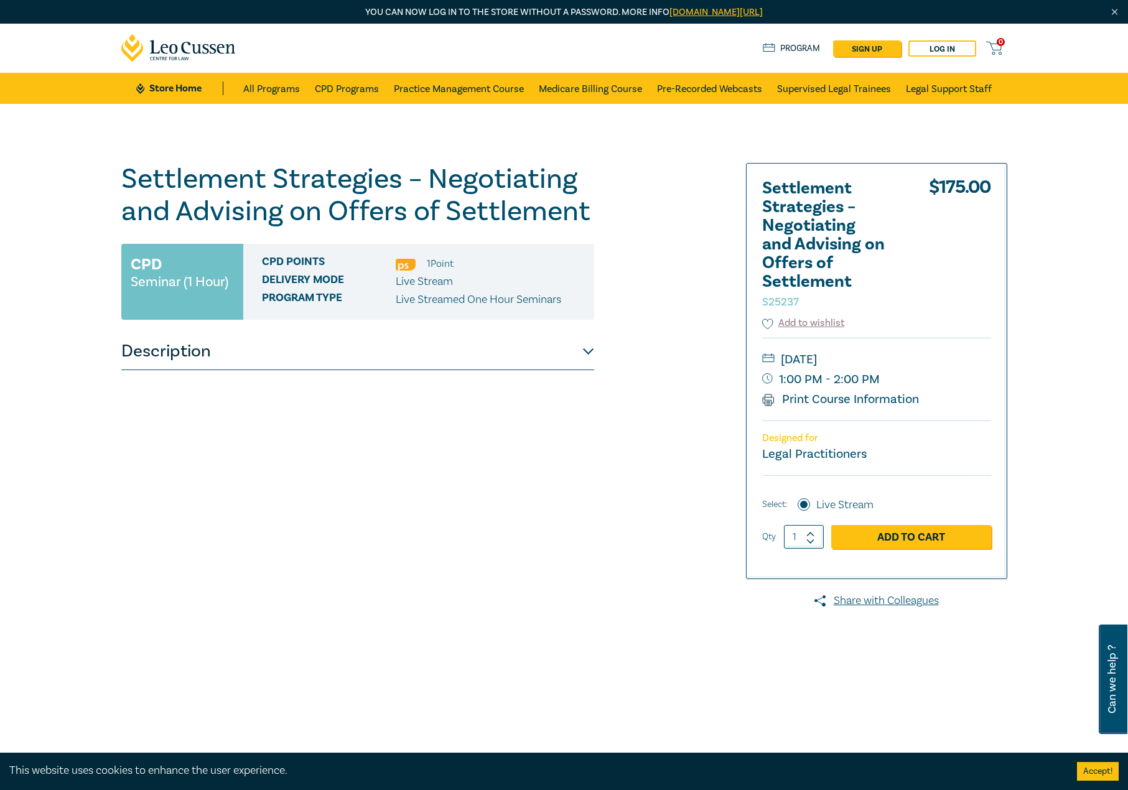
click at [541, 349] on button "Description" at bounding box center [357, 351] width 473 height 37
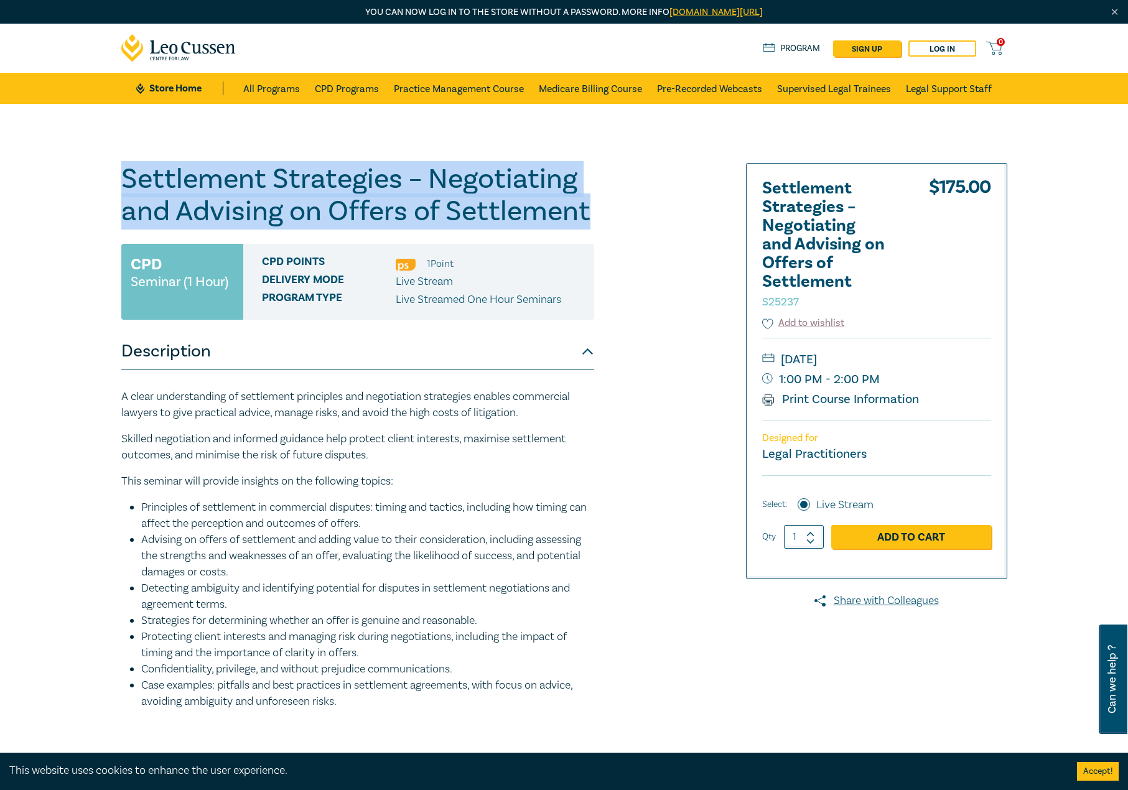
drag, startPoint x: 502, startPoint y: 213, endPoint x: 99, endPoint y: 164, distance: 406.3
click at [99, 164] on div "Settlement Strategies – Negotiating and Advising on Offers of Settlement S25237…" at bounding box center [564, 474] width 1128 height 741
copy h1 "Settlement Strategies – Negotiating and Advising on Offers of Settlement"
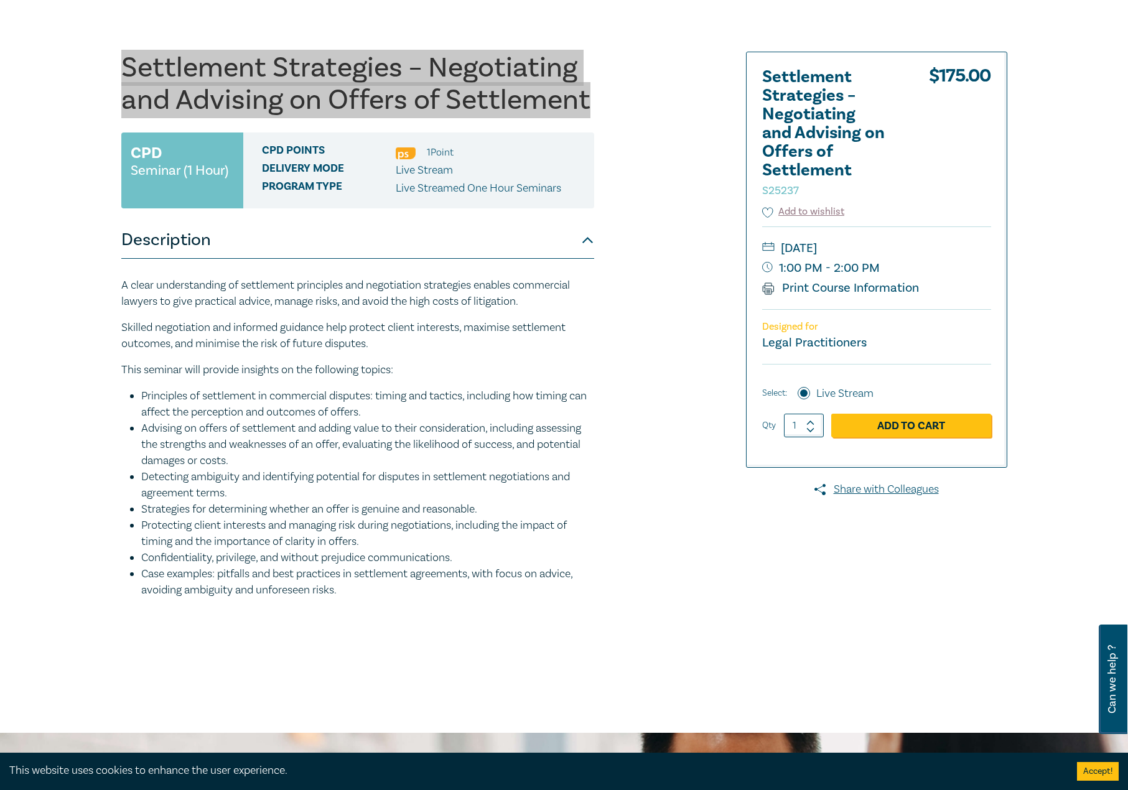
scroll to position [124, 0]
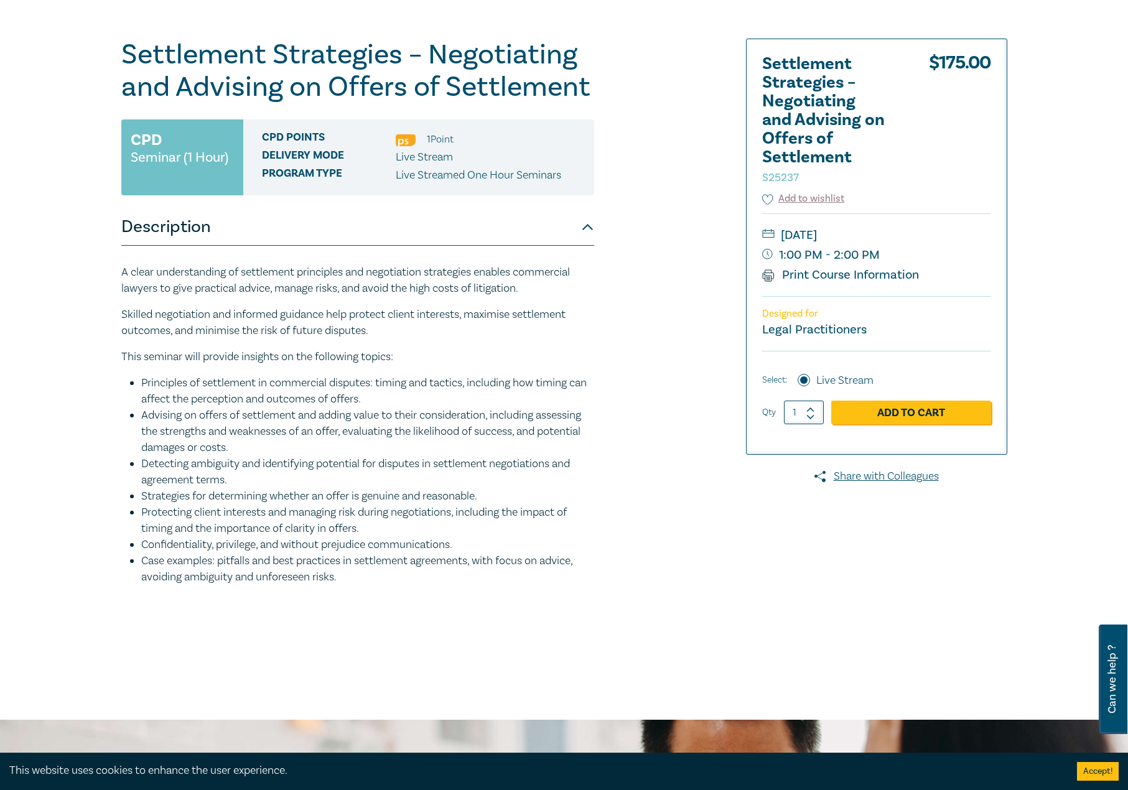
click at [348, 577] on li "Case examples: pitfalls and best practices in settlement agreements, with focus…" at bounding box center [367, 569] width 453 height 32
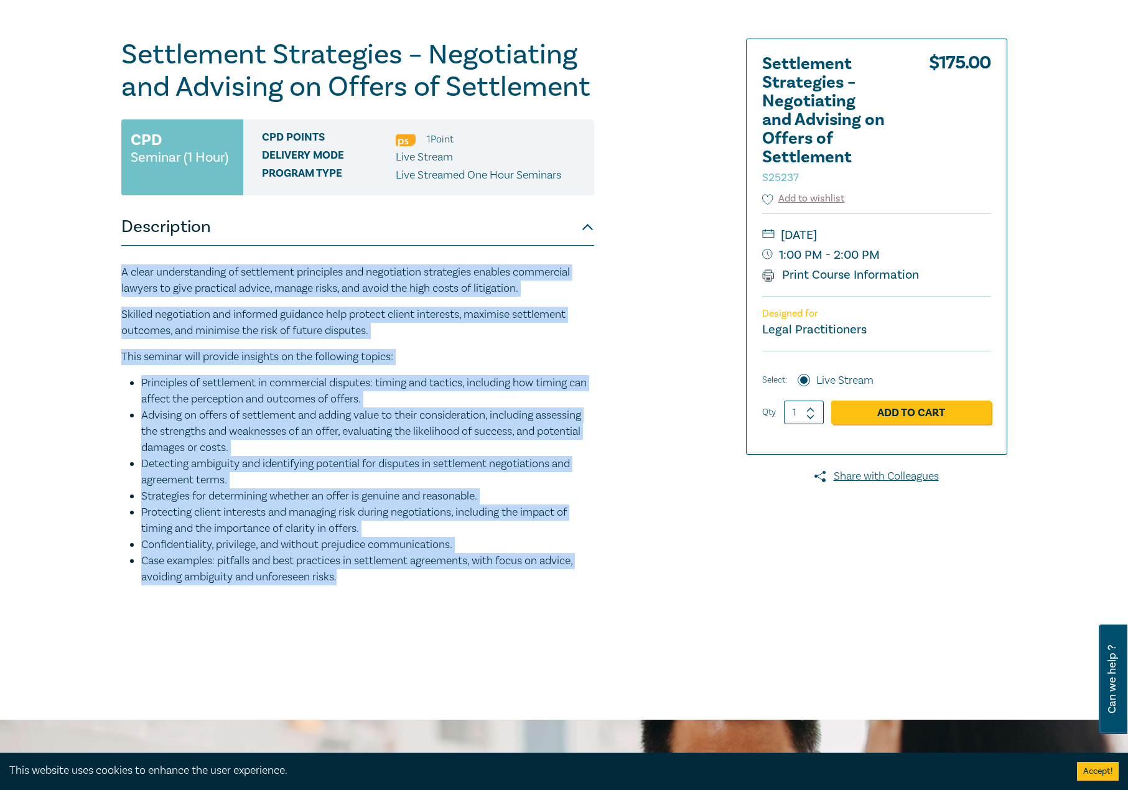
drag, startPoint x: 361, startPoint y: 576, endPoint x: 57, endPoint y: 272, distance: 429.5
click at [57, 272] on div "Settlement Strategies – Negotiating and Advising on Offers of Settlement S25237…" at bounding box center [564, 349] width 1128 height 741
copy div "A clear understanding of settlement principles and negotiation strategies enabl…"
click at [442, 311] on p "Skilled negotiation and informed guidance help protect client interests, maximi…" at bounding box center [357, 323] width 473 height 32
